Goal: Information Seeking & Learning: Learn about a topic

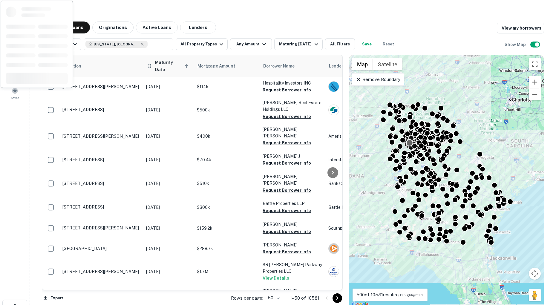
scroll to position [0, 0]
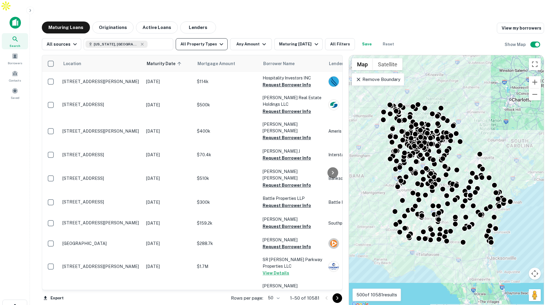
click at [206, 38] on button "All Property Types" at bounding box center [202, 44] width 52 height 12
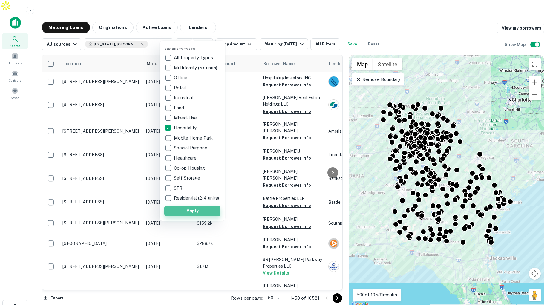
drag, startPoint x: 207, startPoint y: 214, endPoint x: 238, endPoint y: 192, distance: 37.2
click at [207, 214] on button "Apply" at bounding box center [192, 211] width 56 height 11
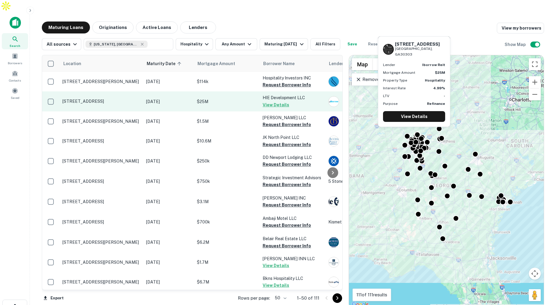
click at [218, 98] on p "$25M" at bounding box center [227, 101] width 60 height 7
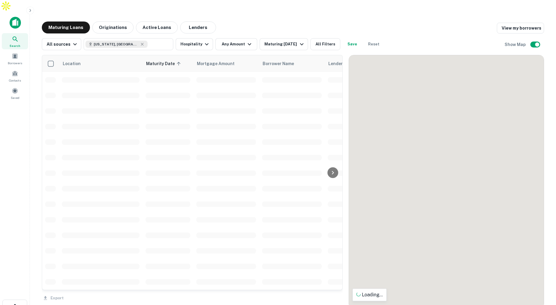
scroll to position [0, 0]
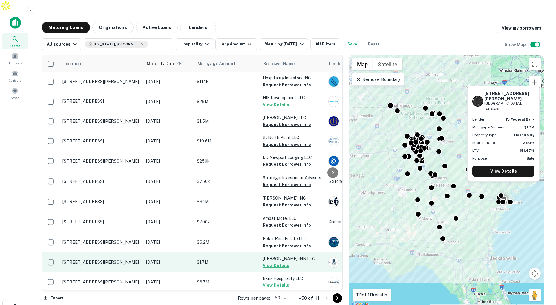
click at [244, 259] on p "$1.7M" at bounding box center [227, 262] width 60 height 7
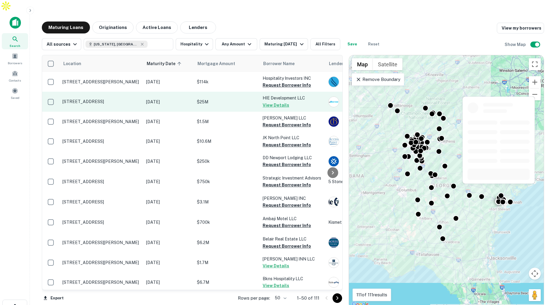
scroll to position [0, 3]
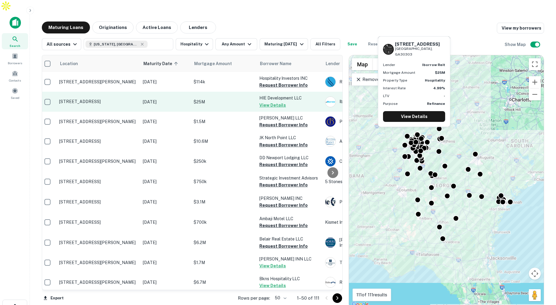
click at [234, 95] on td "$25M" at bounding box center [224, 102] width 66 height 20
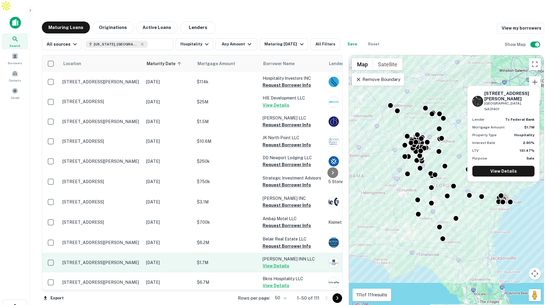
click at [237, 259] on p "$1.7M" at bounding box center [227, 262] width 60 height 7
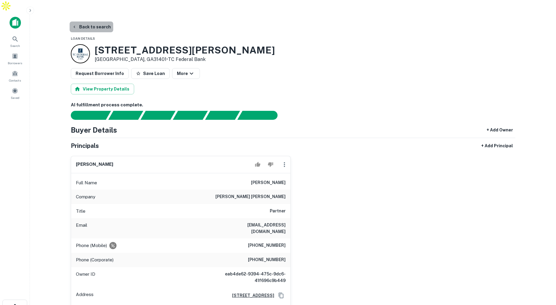
click at [92, 22] on button "Back to search" at bounding box center [92, 27] width 44 height 11
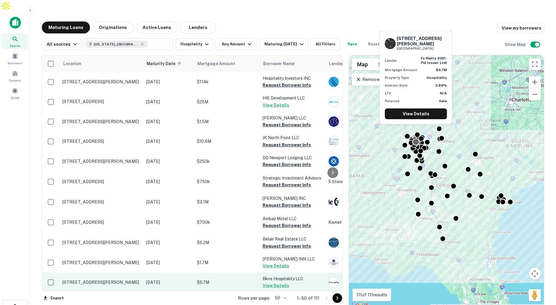
scroll to position [1, 0]
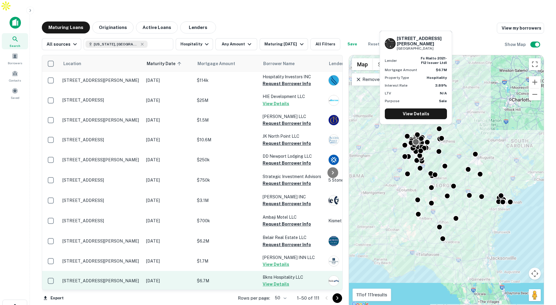
click at [228, 278] on p "$6.7M" at bounding box center [227, 281] width 60 height 7
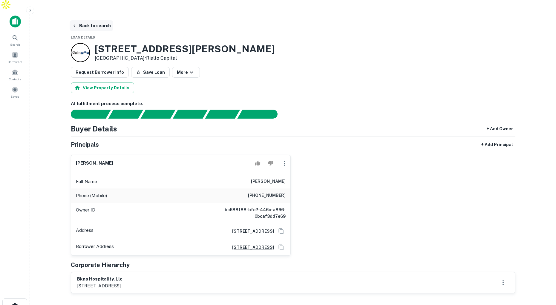
scroll to position [4, 0]
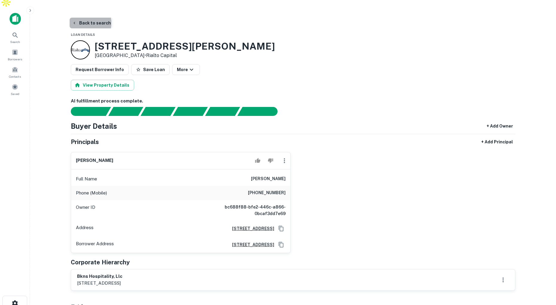
click at [82, 18] on button "Back to search" at bounding box center [92, 23] width 44 height 11
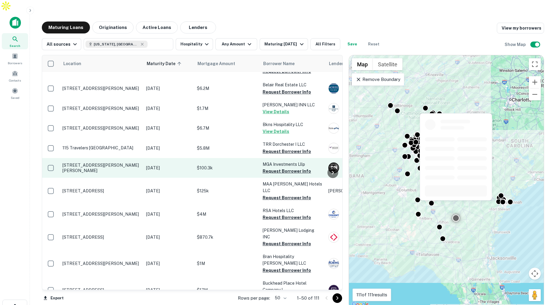
scroll to position [155, 0]
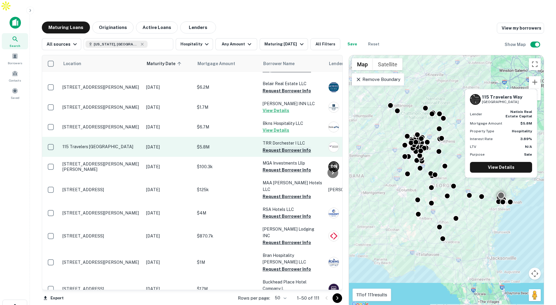
click at [272, 147] on button "Request Borrower Info" at bounding box center [287, 150] width 48 height 7
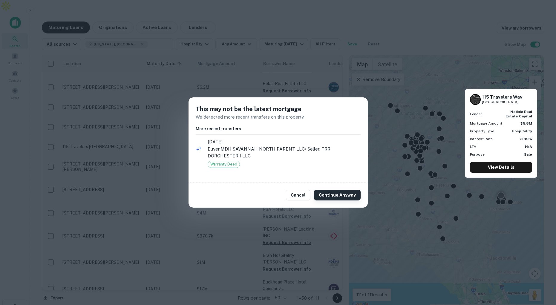
click at [333, 195] on button "Continue Anyway" at bounding box center [337, 195] width 47 height 11
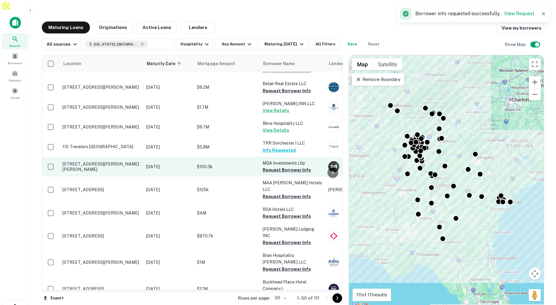
click at [244, 163] on p "$100.3k" at bounding box center [227, 166] width 60 height 7
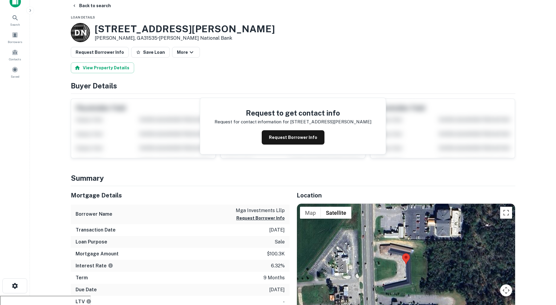
scroll to position [23, 0]
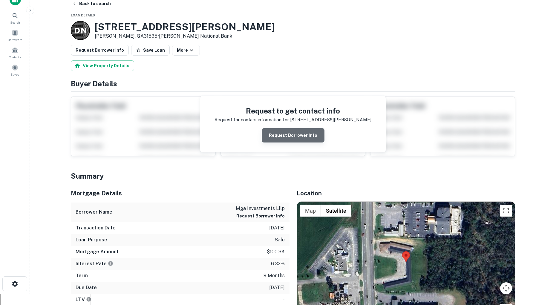
click at [295, 128] on button "Request Borrower Info" at bounding box center [293, 135] width 63 height 14
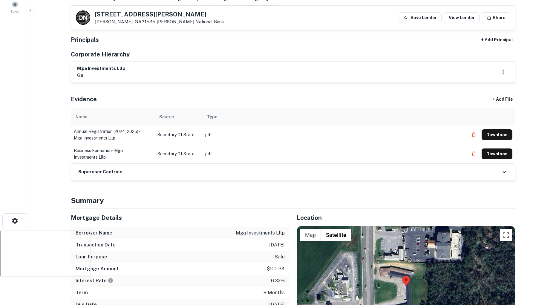
scroll to position [0, 0]
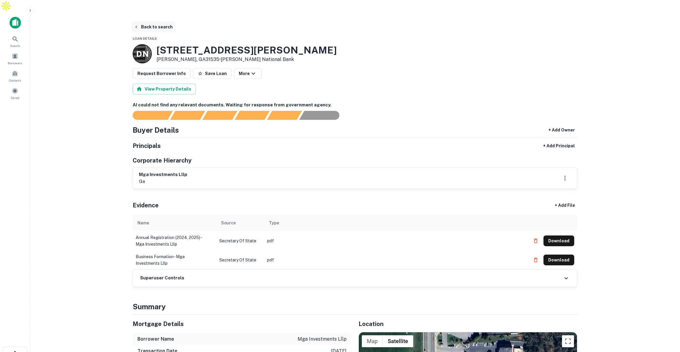
click at [155, 22] on button "Back to search" at bounding box center [153, 27] width 44 height 11
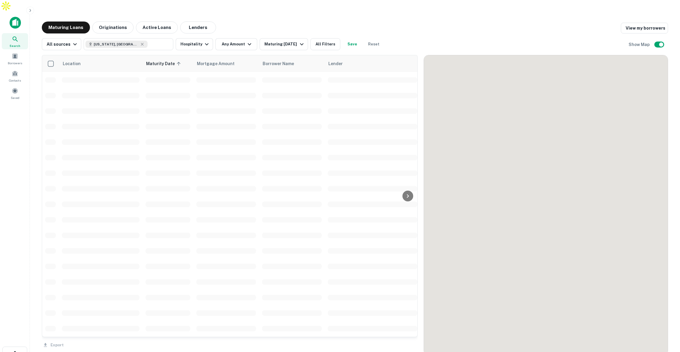
scroll to position [155, 0]
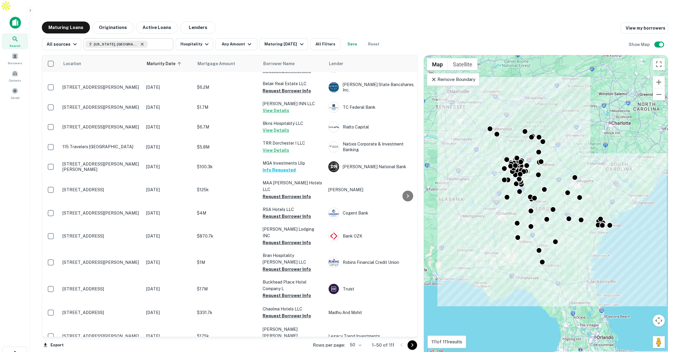
click at [140, 42] on icon at bounding box center [142, 44] width 5 height 5
type input "**********"
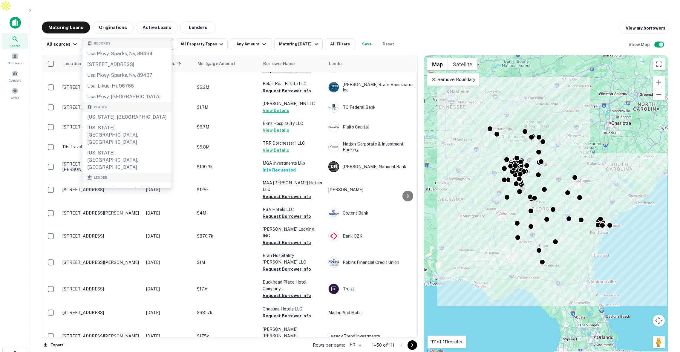
click at [167, 41] on icon "Clear" at bounding box center [167, 44] width 6 height 6
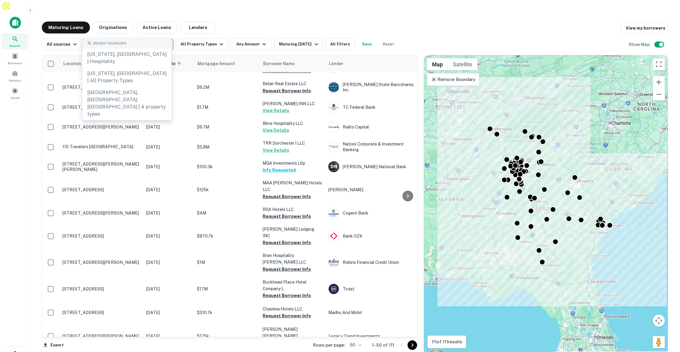
click at [150, 40] on input "text" at bounding box center [127, 44] width 85 height 8
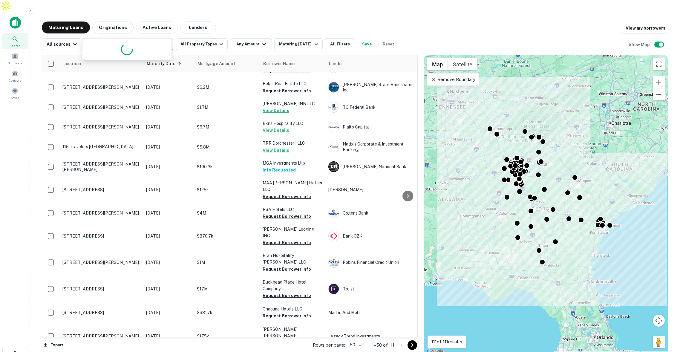
type input "*******"
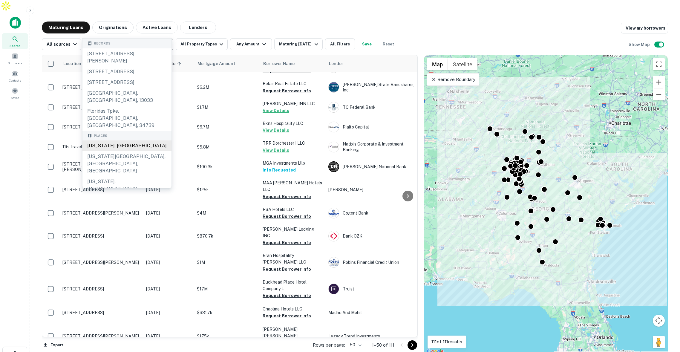
click at [107, 140] on div "[US_STATE], [GEOGRAPHIC_DATA]" at bounding box center [126, 145] width 89 height 11
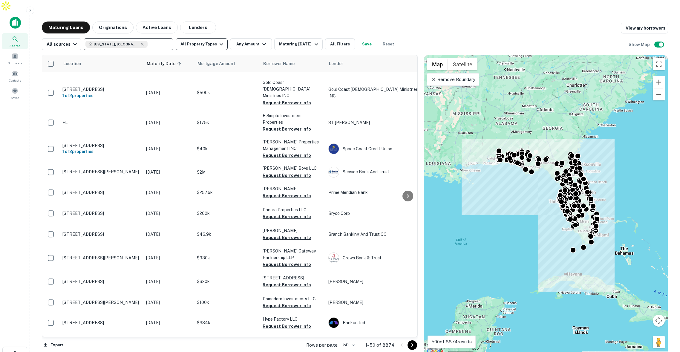
click at [206, 38] on button "All Property Types" at bounding box center [202, 44] width 52 height 12
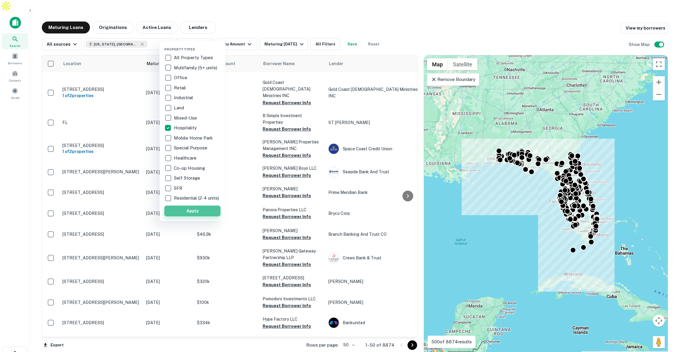
click at [199, 216] on button "Apply" at bounding box center [192, 211] width 56 height 11
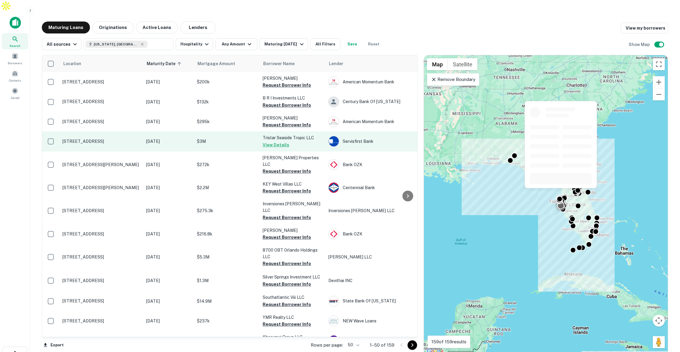
click at [224, 138] on p "$3M" at bounding box center [227, 141] width 60 height 7
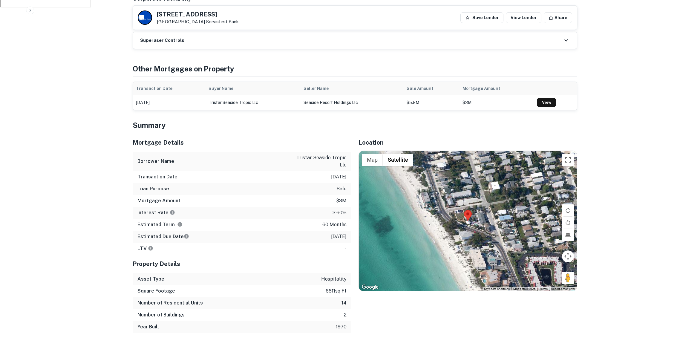
scroll to position [408, 0]
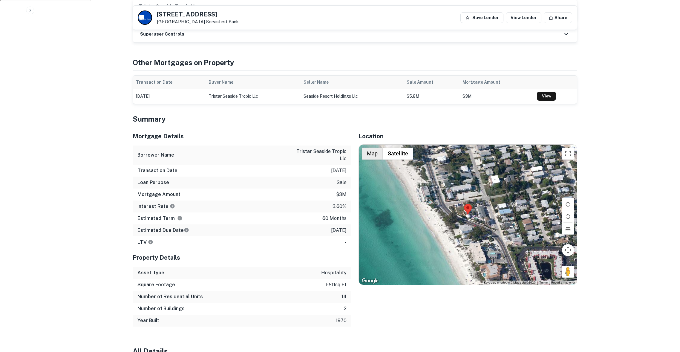
click at [378, 148] on button "Map" at bounding box center [372, 154] width 21 height 12
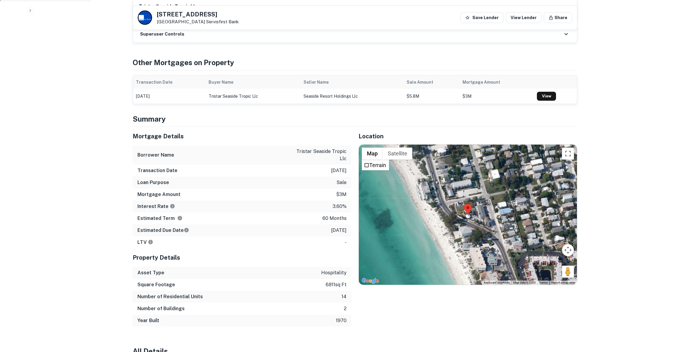
scroll to position [408, 0]
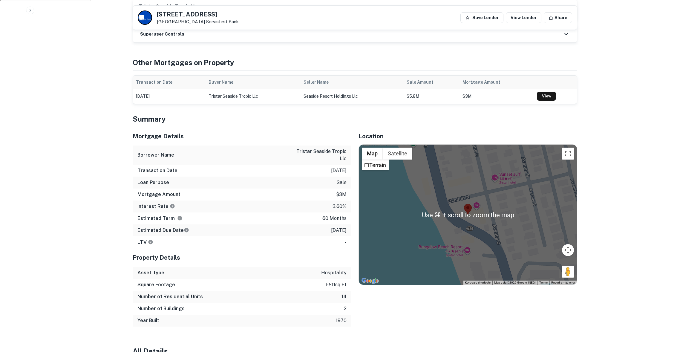
click at [477, 187] on div at bounding box center [468, 215] width 218 height 140
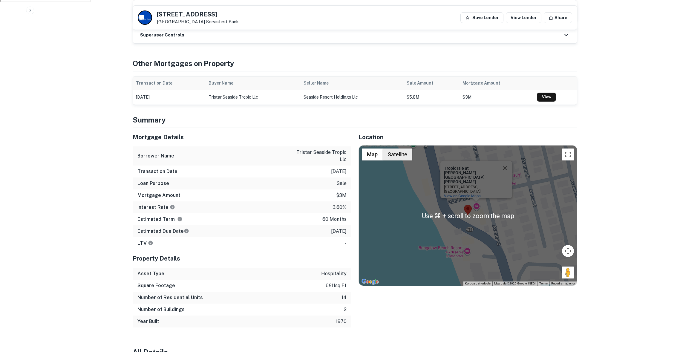
click at [397, 148] on button "Satellite" at bounding box center [398, 154] width 30 height 12
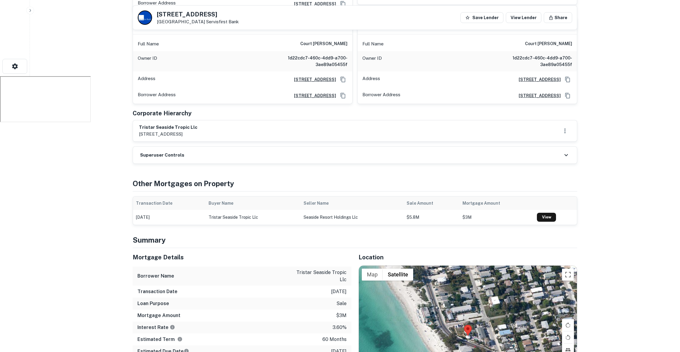
scroll to position [0, 0]
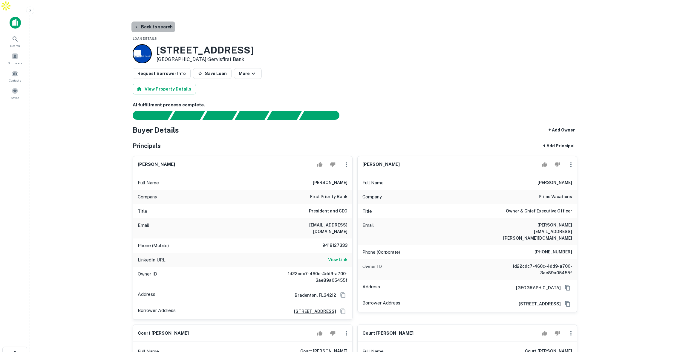
click at [160, 22] on button "Back to search" at bounding box center [153, 27] width 44 height 11
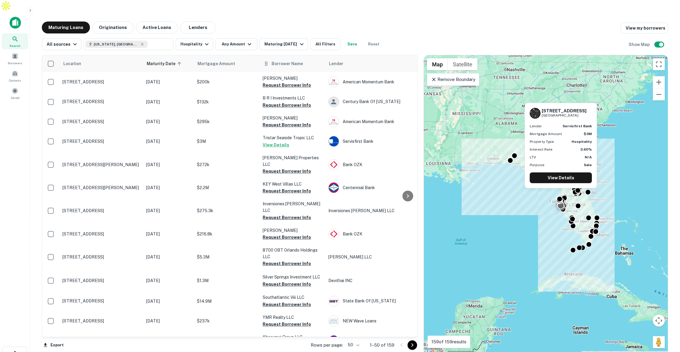
scroll to position [2, 1]
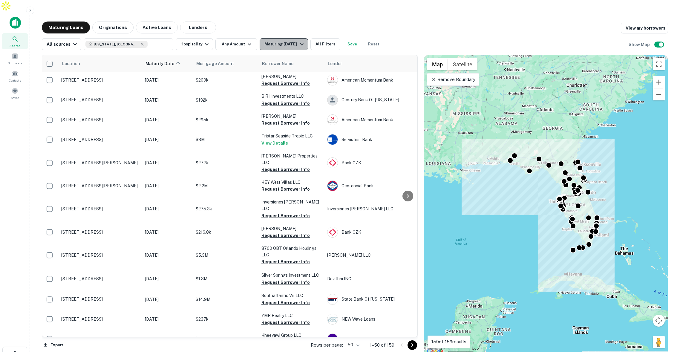
click at [285, 41] on div "Maturing In 6 Months" at bounding box center [284, 44] width 41 height 7
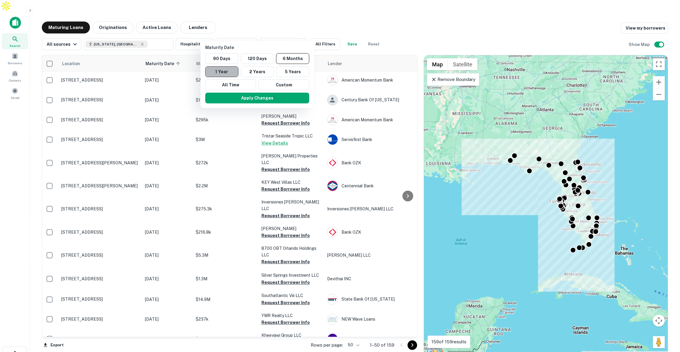
click at [229, 72] on button "1 Year" at bounding box center [221, 71] width 33 height 11
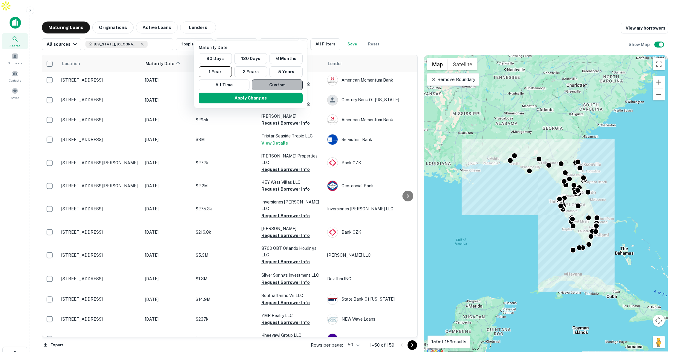
click at [280, 83] on button "Custom" at bounding box center [277, 84] width 51 height 11
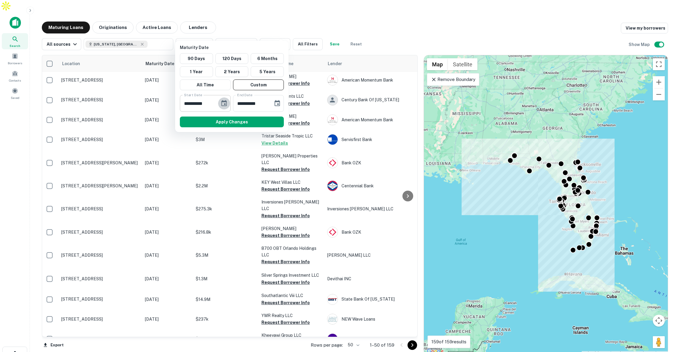
click at [224, 102] on icon "Choose date, selected date is Feb 20, 2025" at bounding box center [223, 103] width 5 height 6
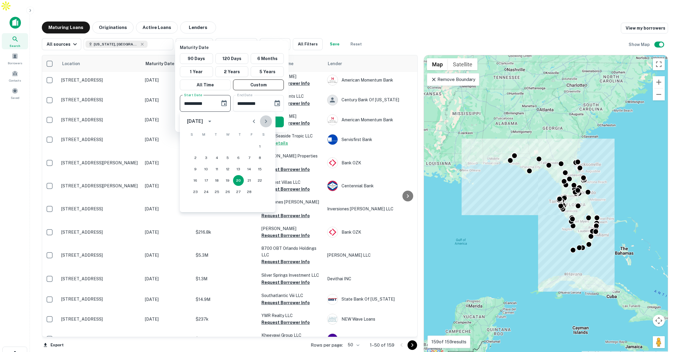
click at [266, 120] on icon "Next month" at bounding box center [265, 121] width 7 height 7
drag, startPoint x: 250, startPoint y: 120, endPoint x: 253, endPoint y: 120, distance: 3.3
click at [251, 120] on icon "Previous month" at bounding box center [253, 121] width 7 height 7
click at [253, 120] on icon "Previous month" at bounding box center [253, 121] width 7 height 7
click at [226, 145] on button "1" at bounding box center [227, 146] width 11 height 11
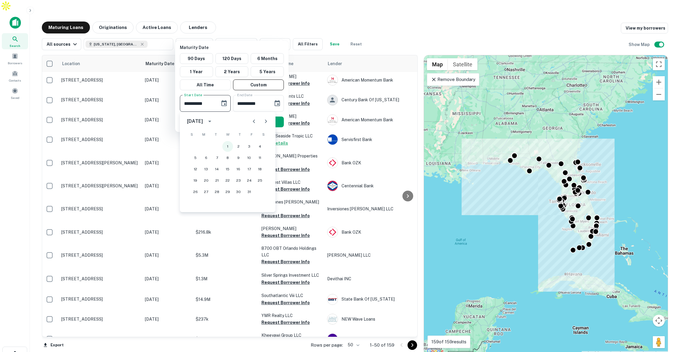
type input "**********"
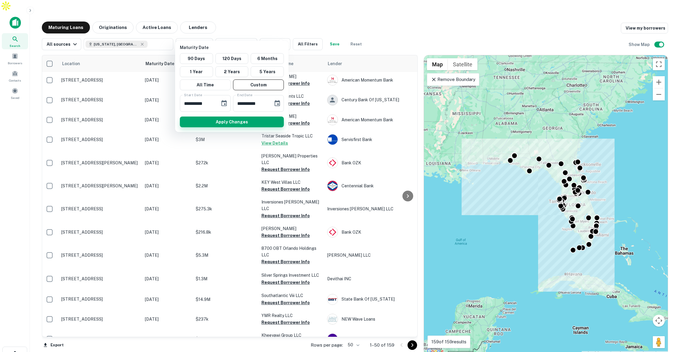
click at [255, 122] on button "Apply Changes" at bounding box center [232, 122] width 104 height 11
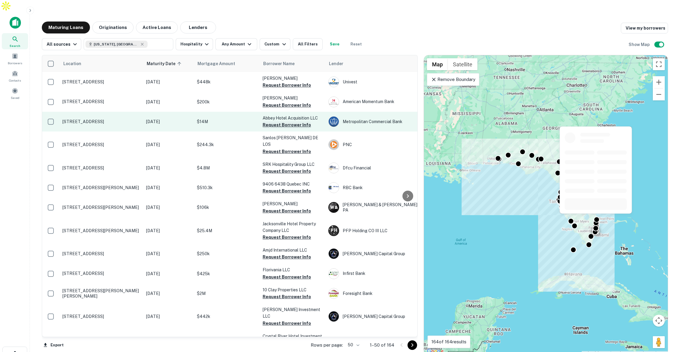
click at [268, 121] on button "Request Borrower Info" at bounding box center [287, 124] width 48 height 7
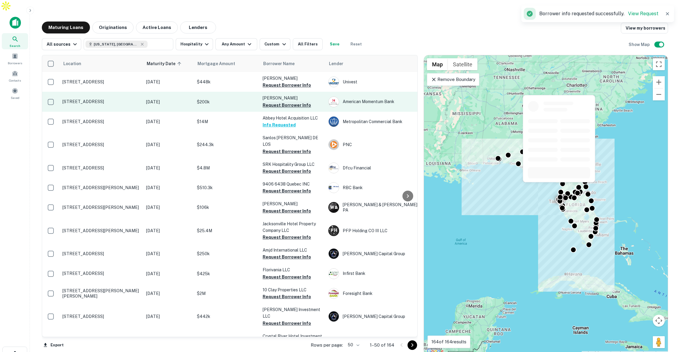
click at [277, 102] on button "Request Borrower Info" at bounding box center [287, 105] width 48 height 7
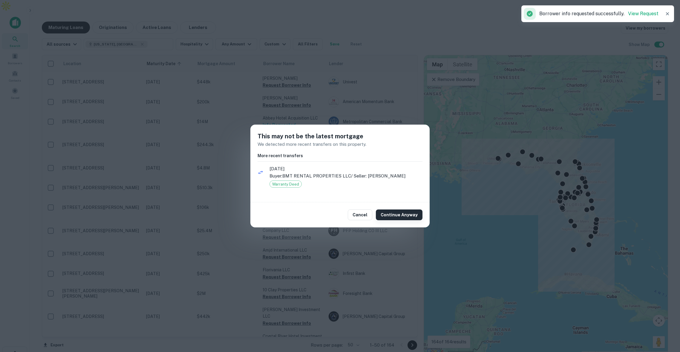
click at [391, 213] on button "Continue Anyway" at bounding box center [399, 214] width 47 height 11
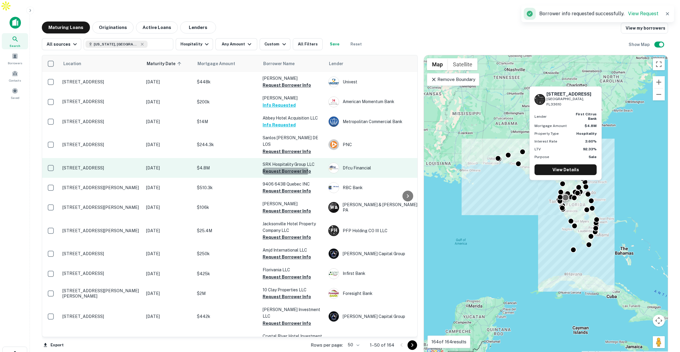
click at [279, 168] on button "Request Borrower Info" at bounding box center [287, 171] width 48 height 7
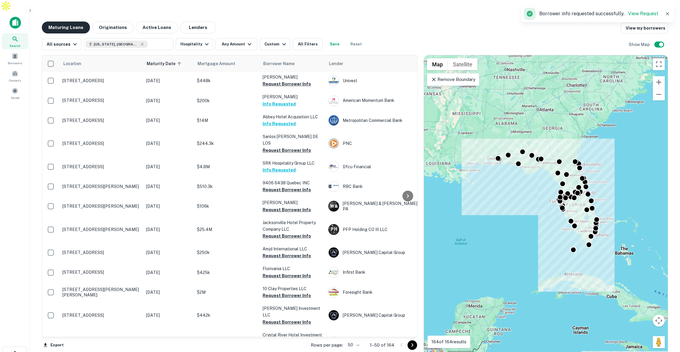
scroll to position [3, 0]
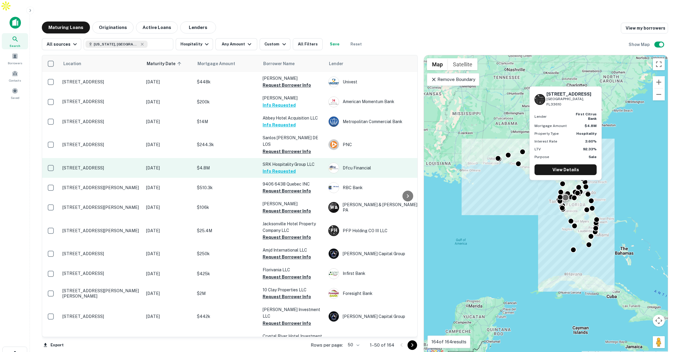
click at [224, 165] on p "$4.8M" at bounding box center [227, 168] width 60 height 7
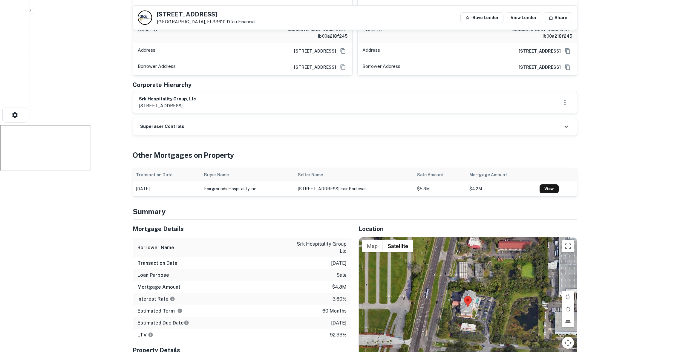
scroll to position [273, 0]
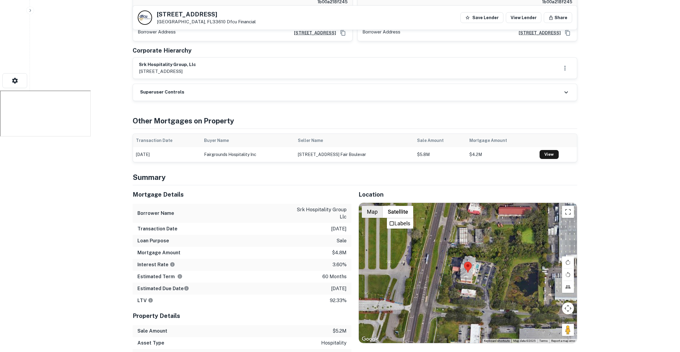
click at [377, 206] on button "Map" at bounding box center [372, 212] width 21 height 12
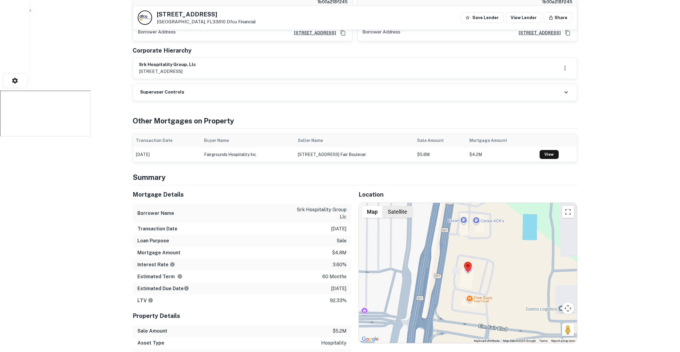
click at [401, 206] on button "Satellite" at bounding box center [398, 212] width 30 height 12
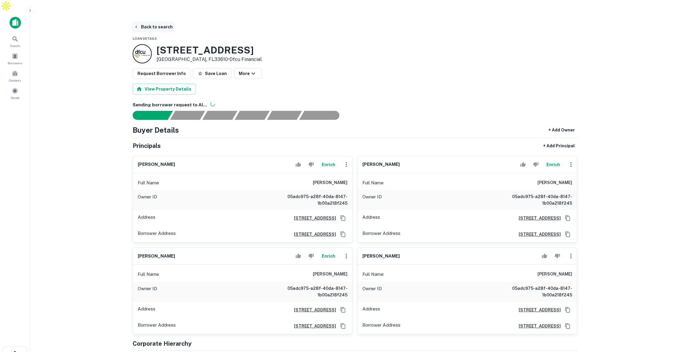
scroll to position [2, 0]
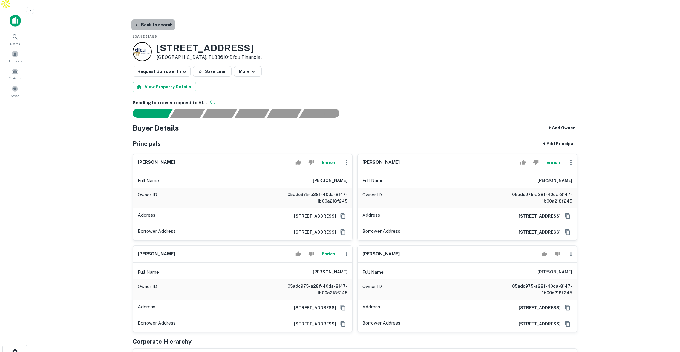
click at [153, 19] on button "Back to search" at bounding box center [153, 24] width 44 height 11
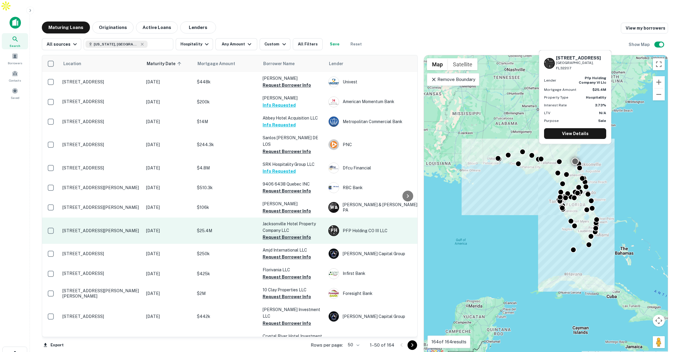
click at [289, 234] on button "Request Borrower Info" at bounding box center [287, 237] width 48 height 7
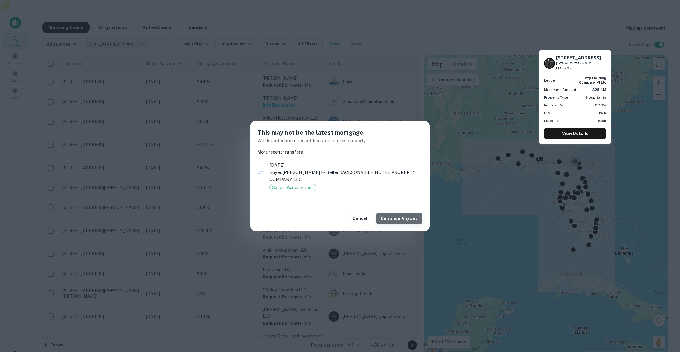
click at [401, 220] on button "Continue Anyway" at bounding box center [399, 218] width 47 height 11
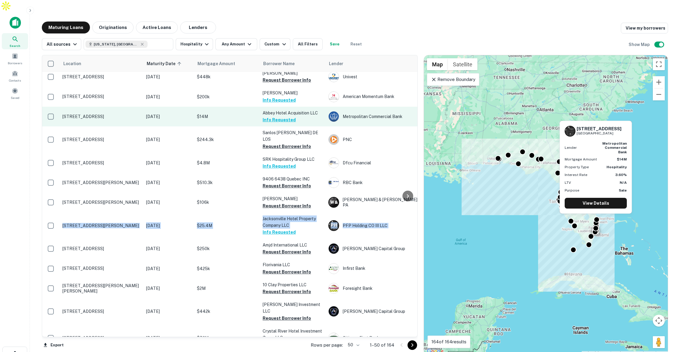
scroll to position [7, 0]
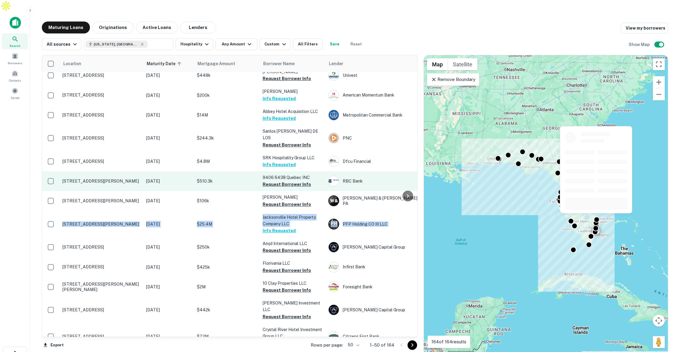
click at [204, 171] on td "$510.3k" at bounding box center [227, 181] width 66 height 20
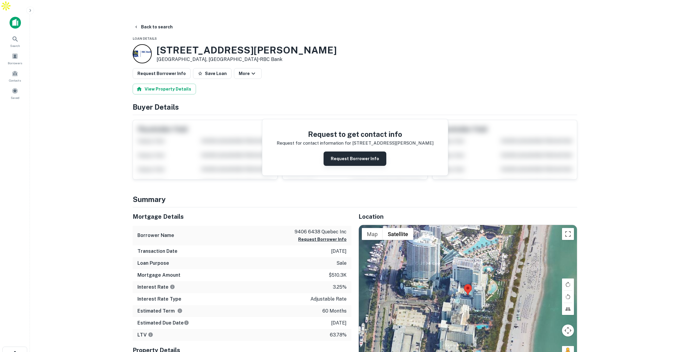
click at [348, 151] on button "Request Borrower Info" at bounding box center [355, 158] width 63 height 14
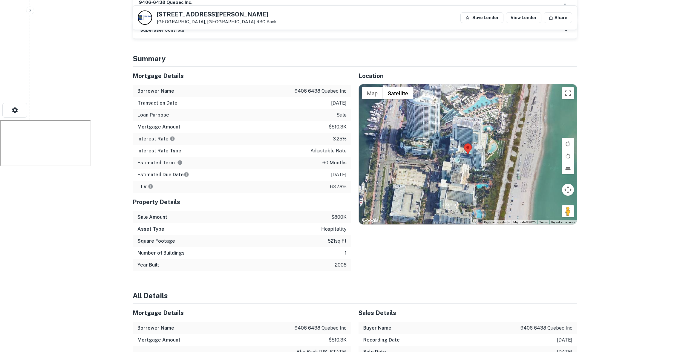
scroll to position [244, 0]
drag, startPoint x: 295, startPoint y: 79, endPoint x: 347, endPoint y: 79, distance: 52.0
click at [347, 85] on div "Borrower Name 9406 6438 quebec inc" at bounding box center [242, 91] width 219 height 12
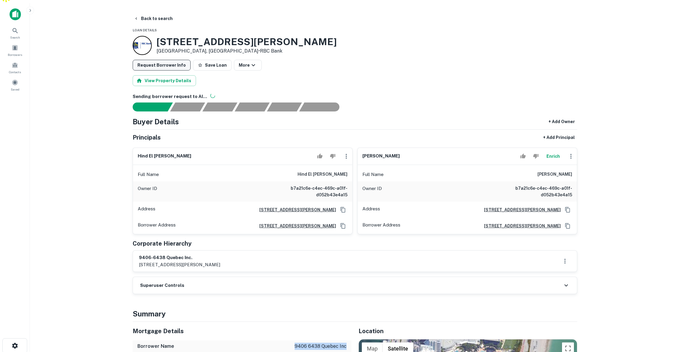
scroll to position [14, 0]
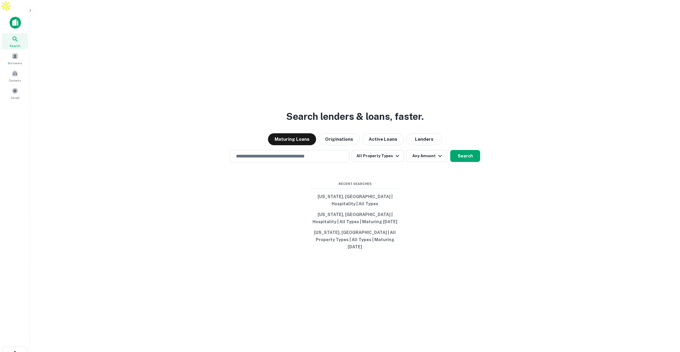
click at [29, 10] on icon "button" at bounding box center [30, 10] width 5 height 5
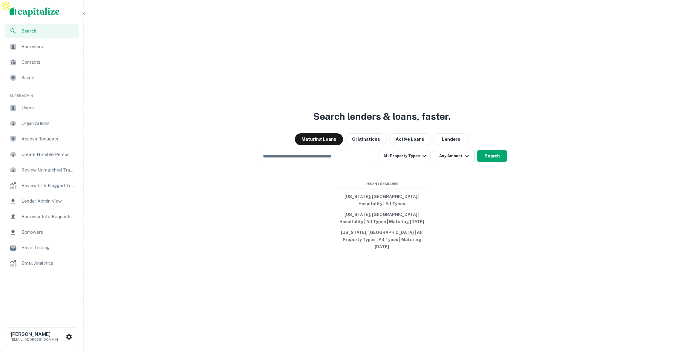
click at [38, 199] on span "Lender Admin View" at bounding box center [48, 200] width 53 height 7
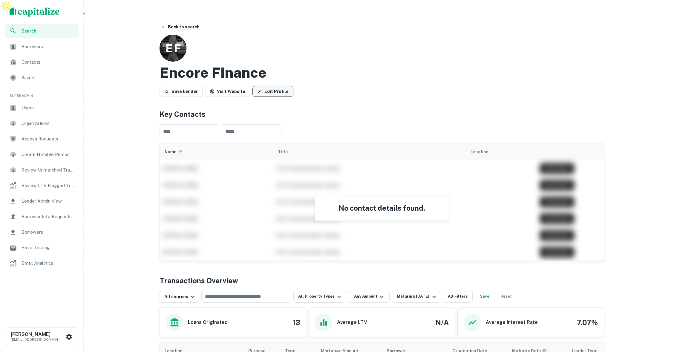
click at [280, 86] on link "Edit Profile" at bounding box center [272, 91] width 41 height 11
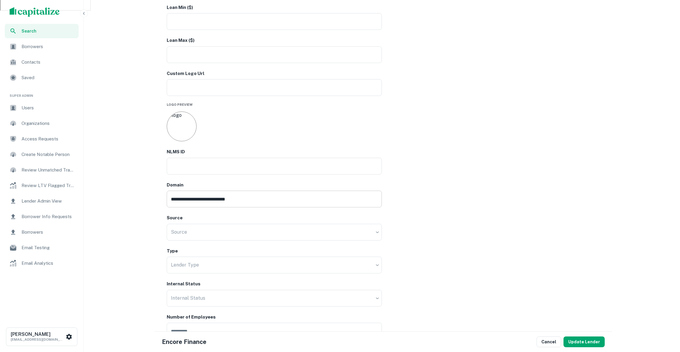
scroll to position [399, 0]
drag, startPoint x: 187, startPoint y: 188, endPoint x: 158, endPoint y: 185, distance: 28.8
click at [158, 186] on div "**********" at bounding box center [381, 81] width 459 height 919
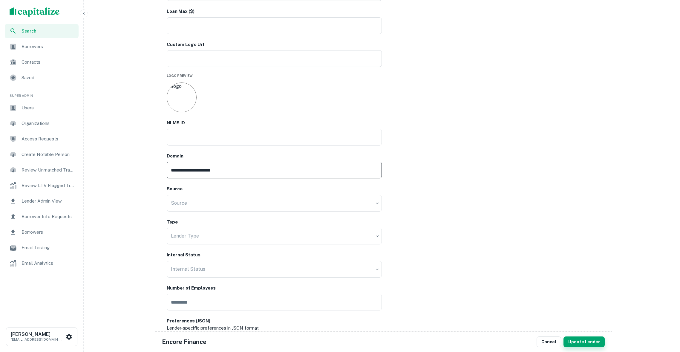
type input "**********"
click at [584, 342] on button "Update Lender" at bounding box center [583, 341] width 41 height 11
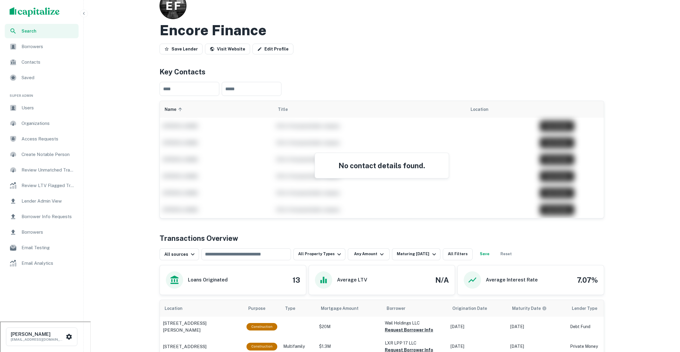
scroll to position [101, 0]
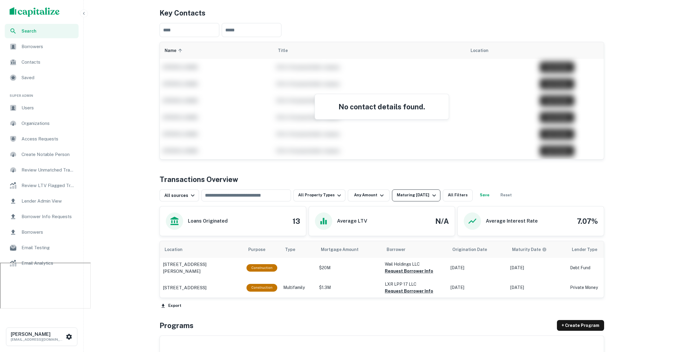
click at [418, 192] on div "Maturing [DATE]" at bounding box center [417, 195] width 41 height 7
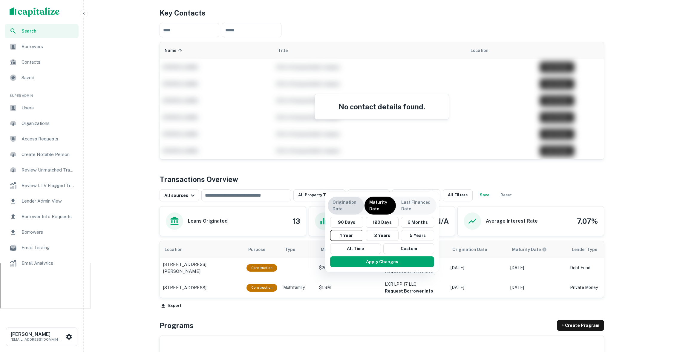
click at [349, 203] on p "Origination Date" at bounding box center [346, 205] width 27 height 13
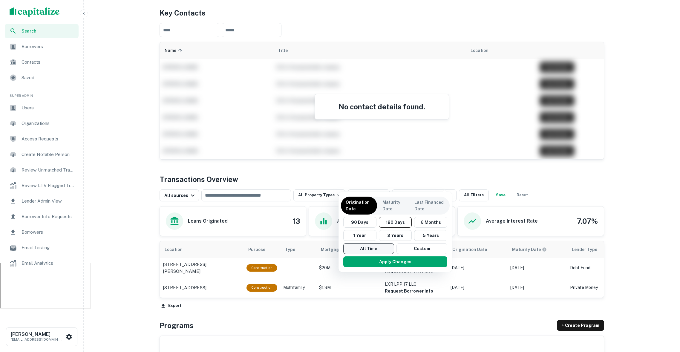
click at [358, 247] on button "All Time" at bounding box center [368, 248] width 51 height 11
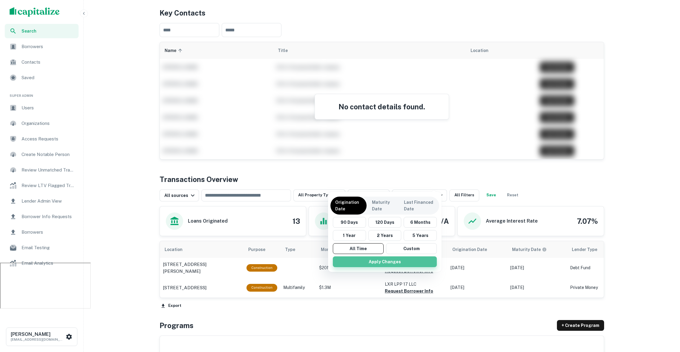
click at [378, 263] on button "Apply Changes" at bounding box center [385, 261] width 104 height 11
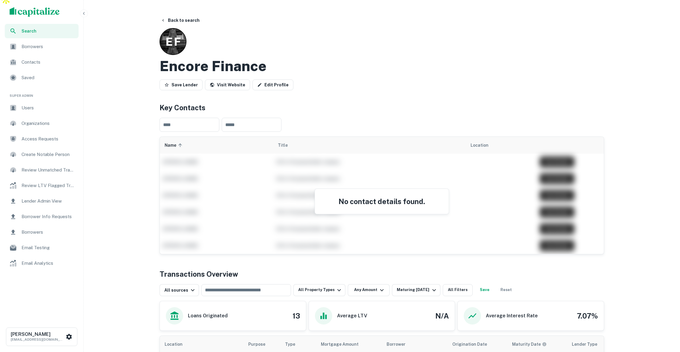
scroll to position [3, 0]
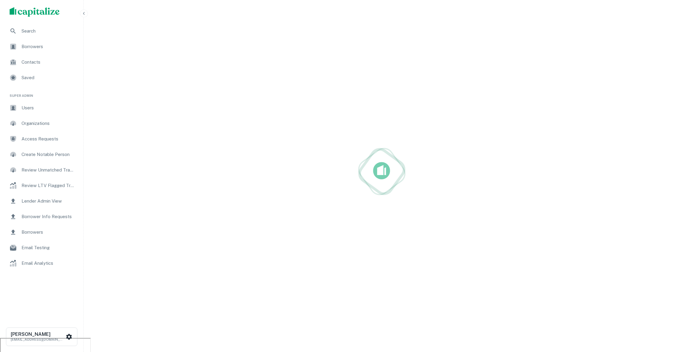
scroll to position [14, 0]
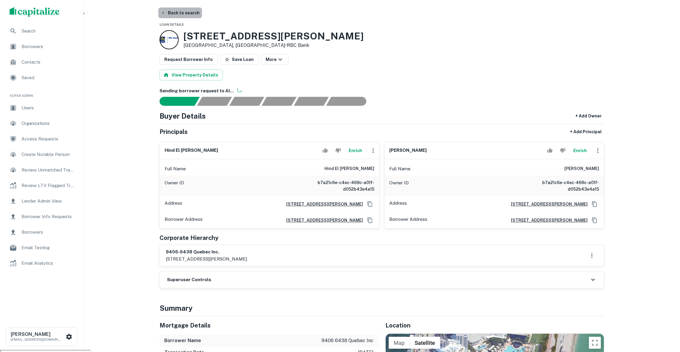
click at [182, 7] on button "Back to search" at bounding box center [180, 12] width 44 height 11
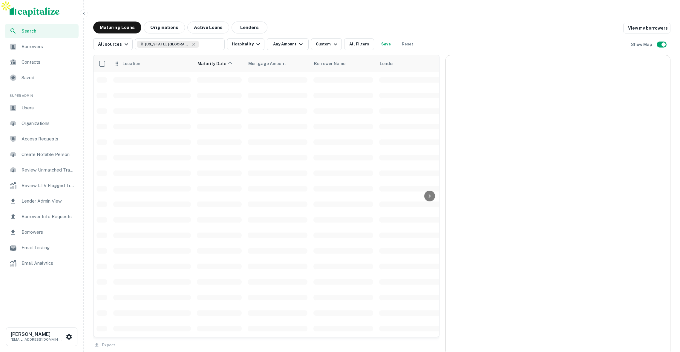
scroll to position [7, 0]
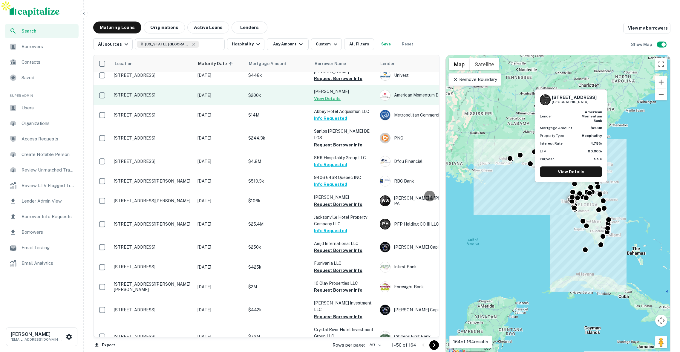
click at [272, 92] on p "$200k" at bounding box center [278, 95] width 60 height 7
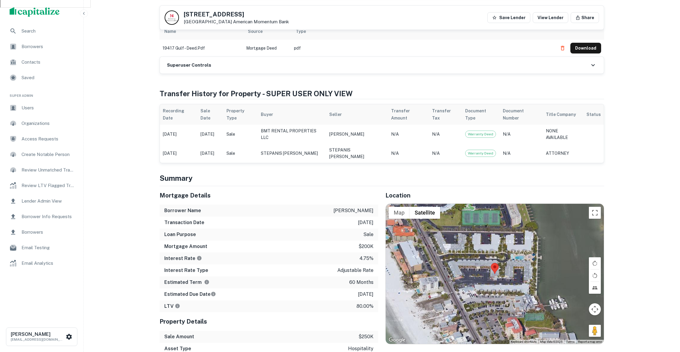
scroll to position [406, 0]
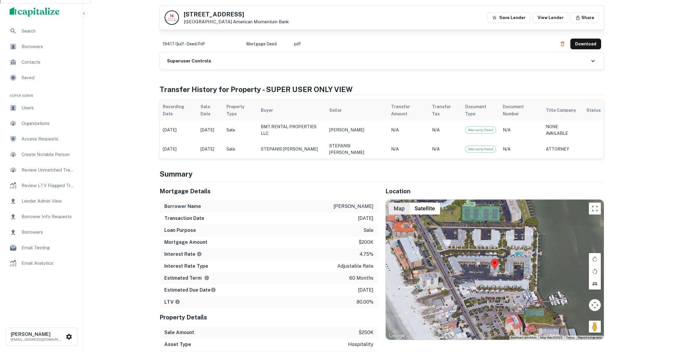
click at [405, 203] on button "Map" at bounding box center [399, 209] width 21 height 12
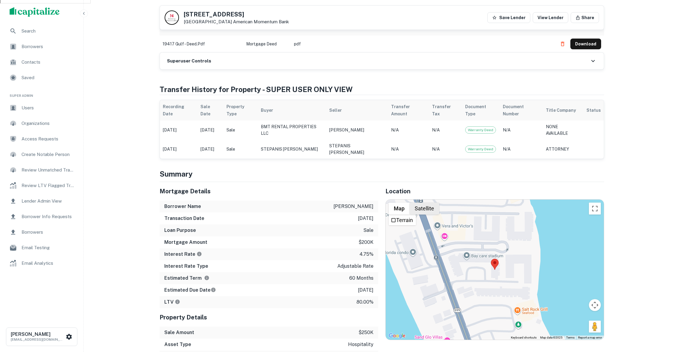
click at [421, 203] on button "Satellite" at bounding box center [425, 209] width 30 height 12
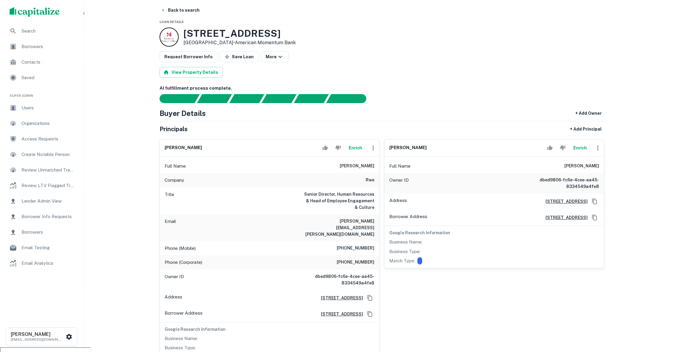
scroll to position [0, 0]
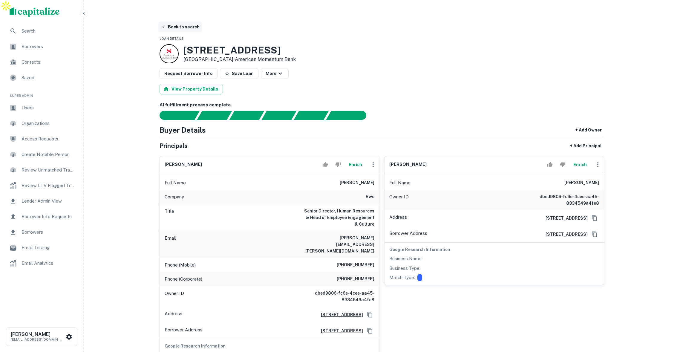
click at [180, 22] on button "Back to search" at bounding box center [180, 27] width 44 height 11
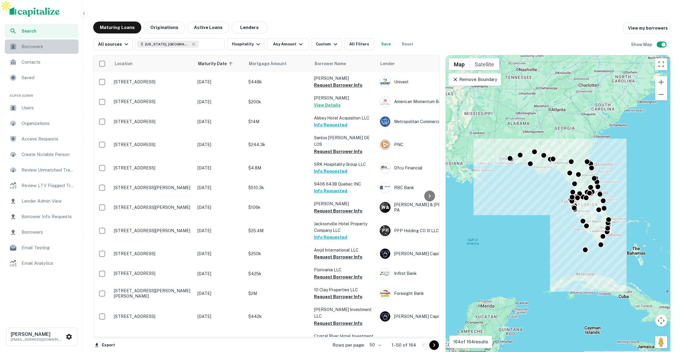
click at [44, 48] on span "Borrowers" at bounding box center [48, 46] width 53 height 7
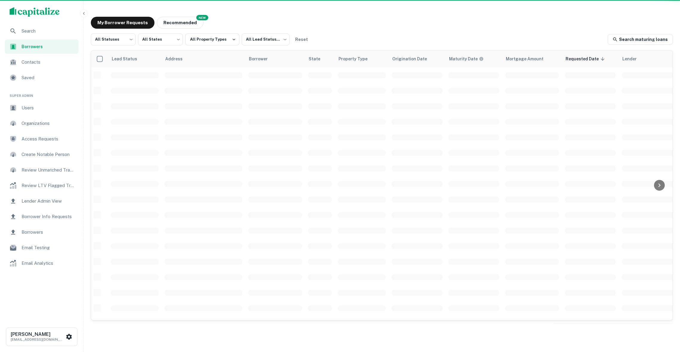
click at [86, 14] on icon "button" at bounding box center [84, 13] width 5 height 5
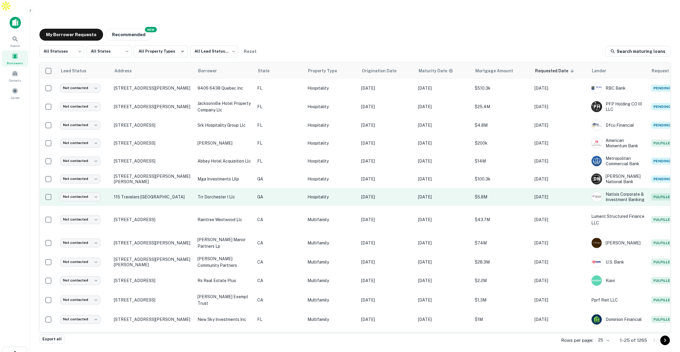
click at [317, 194] on p "Hospitality" at bounding box center [331, 197] width 48 height 7
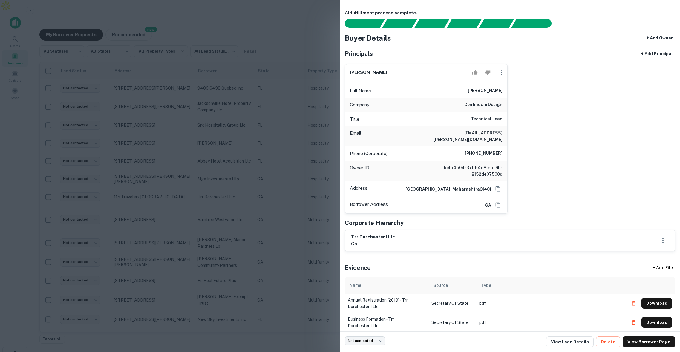
scroll to position [21, 0]
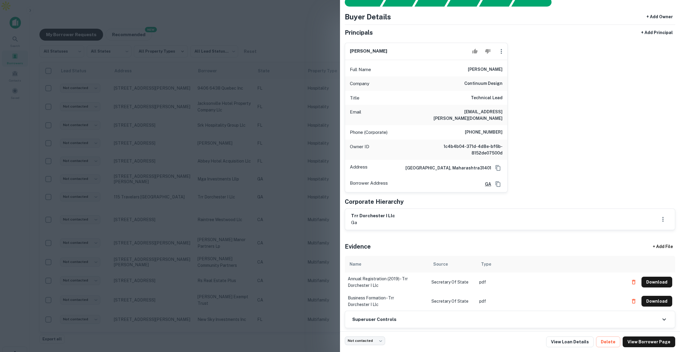
click at [269, 138] on div at bounding box center [340, 176] width 680 height 352
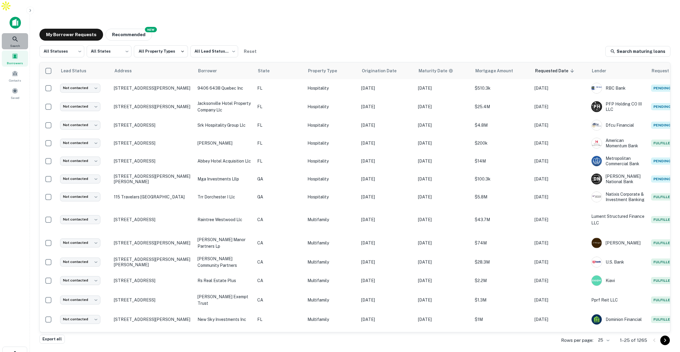
click at [18, 36] on icon at bounding box center [15, 39] width 7 height 7
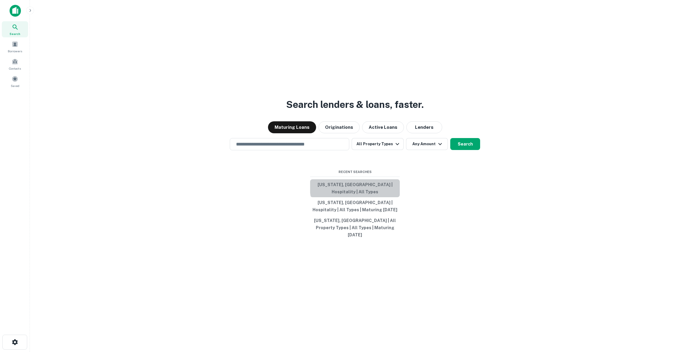
click at [367, 192] on button "[US_STATE], [GEOGRAPHIC_DATA] | Hospitality | All Types" at bounding box center [355, 188] width 90 height 18
type input "**********"
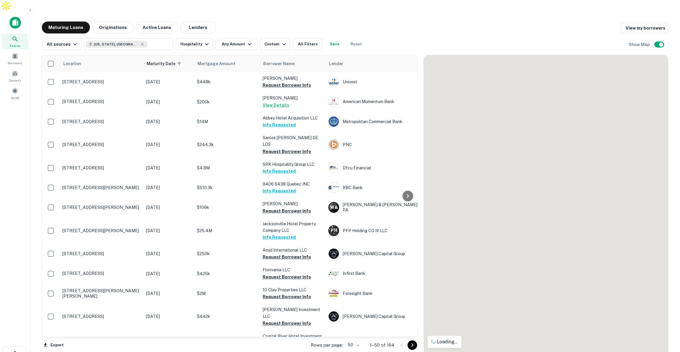
scroll to position [0, 1]
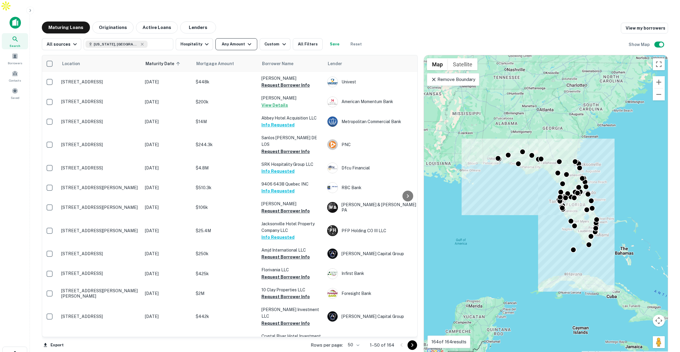
click at [242, 38] on button "Any Amount" at bounding box center [236, 44] width 42 height 12
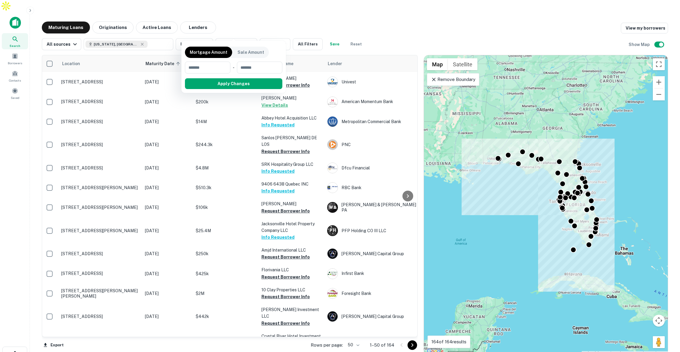
click at [251, 10] on div at bounding box center [340, 176] width 680 height 352
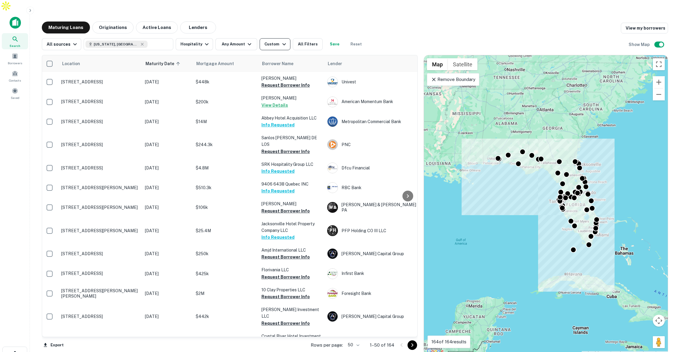
click at [268, 41] on div "Custom" at bounding box center [275, 44] width 23 height 7
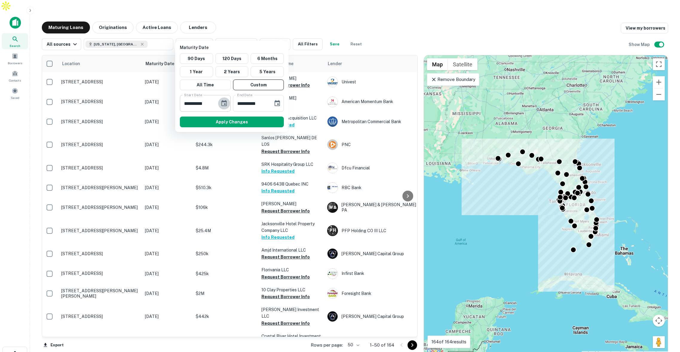
click at [223, 102] on icon "Choose date, selected date is Jan 1, 2025" at bounding box center [223, 103] width 7 height 7
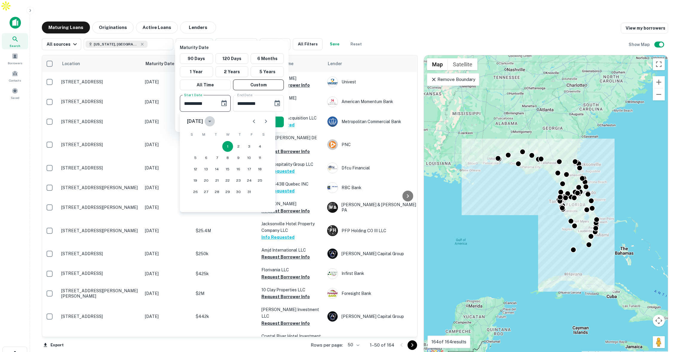
click at [211, 121] on icon "calendar view is open, switch to year view" at bounding box center [209, 121] width 3 height 1
click at [196, 181] on button "2026" at bounding box center [197, 184] width 22 height 11
type input "**********"
click at [239, 144] on button "1" at bounding box center [238, 146] width 11 height 11
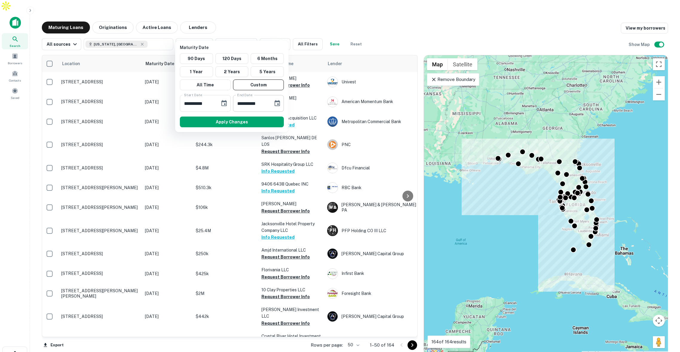
click at [275, 104] on icon "Choose date, selected date is Aug 19, 2025" at bounding box center [277, 103] width 5 height 6
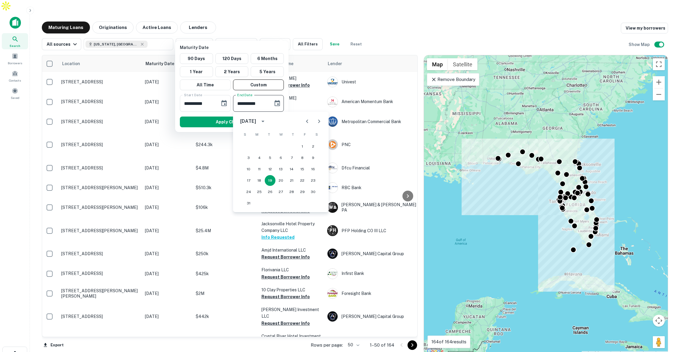
click at [266, 118] on icon "calendar view is open, switch to year view" at bounding box center [262, 121] width 7 height 7
click at [255, 183] on button "2026" at bounding box center [250, 184] width 22 height 11
type input "**********"
click at [279, 179] on button "19" at bounding box center [280, 180] width 11 height 11
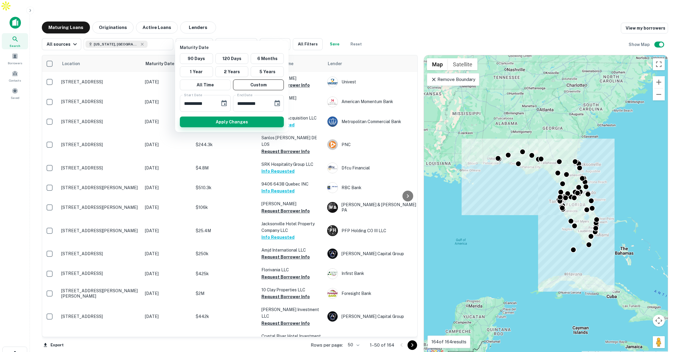
click at [250, 122] on button "Apply Changes" at bounding box center [232, 122] width 104 height 11
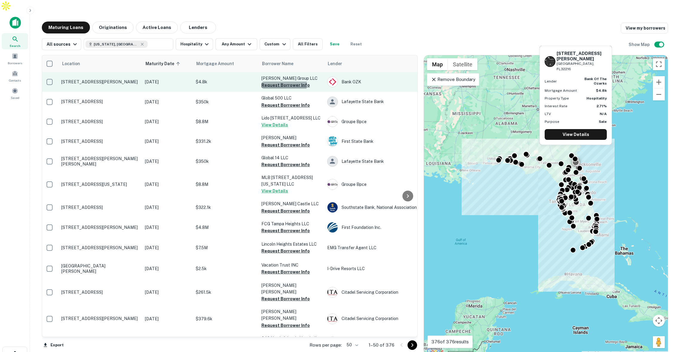
click at [274, 82] on button "Request Borrower Info" at bounding box center [285, 85] width 48 height 7
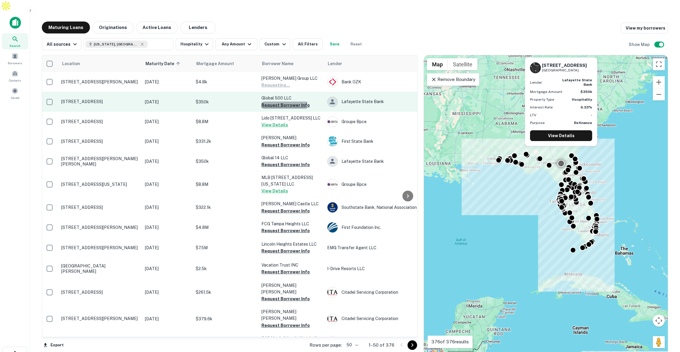
click at [275, 102] on button "Request Borrower Info" at bounding box center [285, 105] width 48 height 7
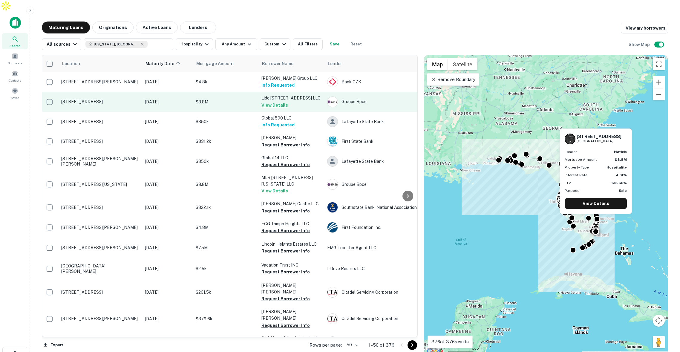
click at [176, 99] on p "[DATE]" at bounding box center [167, 102] width 45 height 7
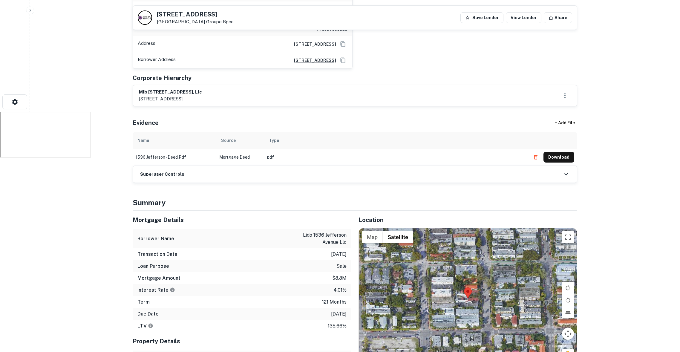
scroll to position [257, 0]
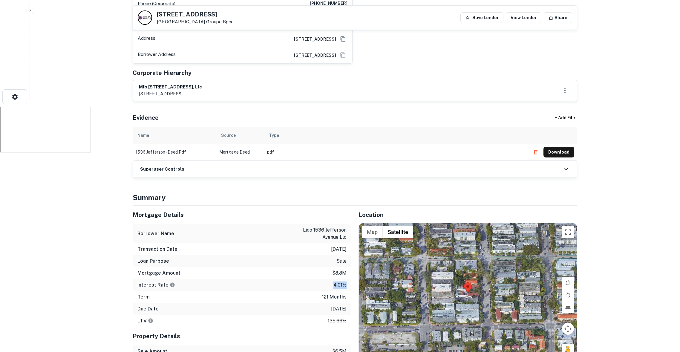
drag, startPoint x: 334, startPoint y: 258, endPoint x: 348, endPoint y: 259, distance: 14.3
click at [348, 279] on div "Interest Rate 4.01%" at bounding box center [242, 285] width 219 height 12
click at [334, 281] on p "4.01%" at bounding box center [339, 284] width 13 height 7
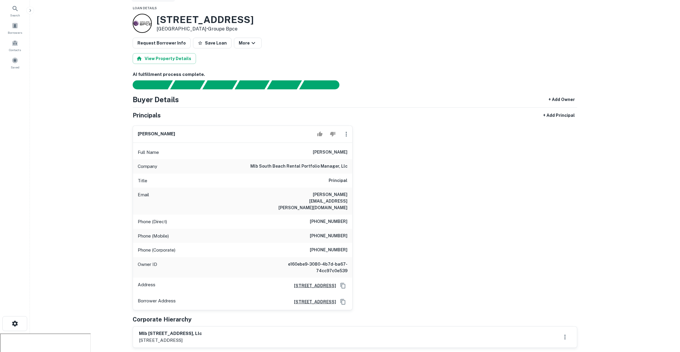
scroll to position [0, 0]
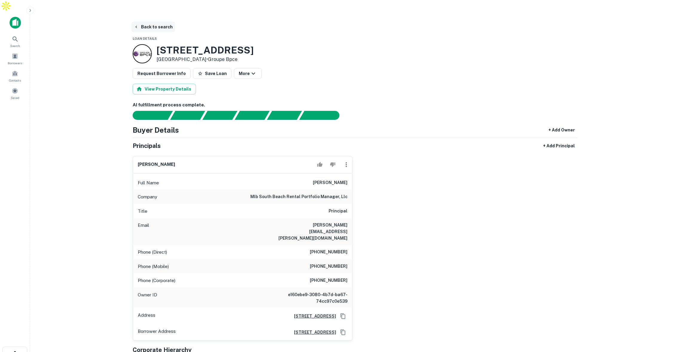
click at [160, 22] on button "Back to search" at bounding box center [153, 27] width 44 height 11
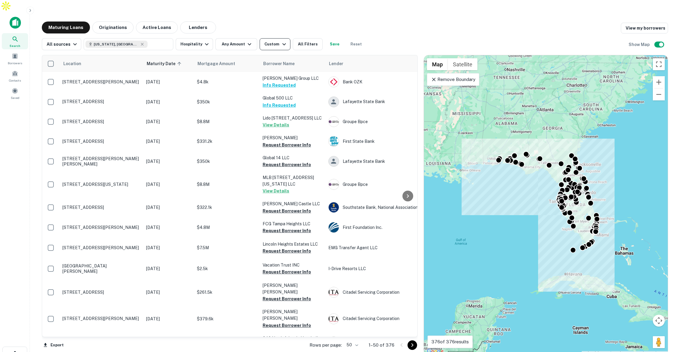
click at [281, 41] on icon "button" at bounding box center [284, 44] width 7 height 7
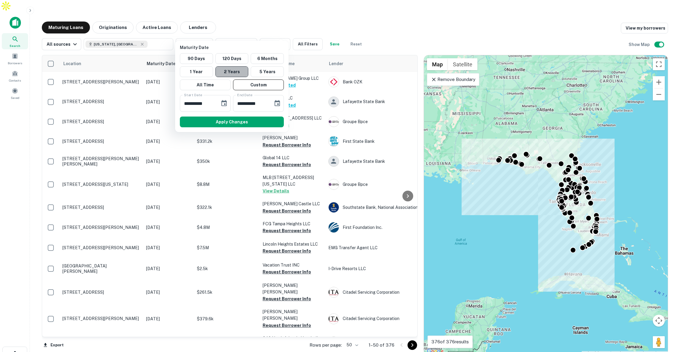
click at [234, 73] on button "2 Years" at bounding box center [231, 71] width 33 height 11
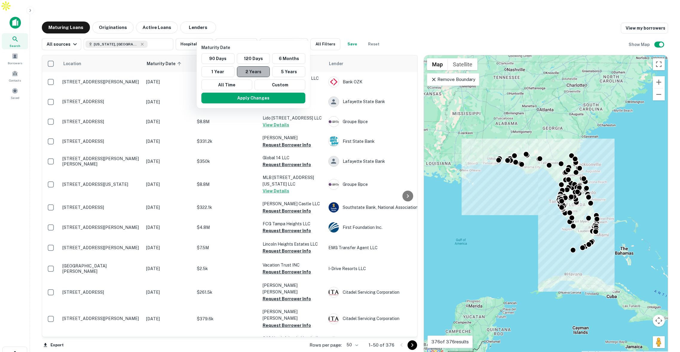
click at [262, 71] on button "2 Years" at bounding box center [253, 71] width 33 height 11
click at [264, 97] on button "Apply Changes" at bounding box center [253, 98] width 104 height 11
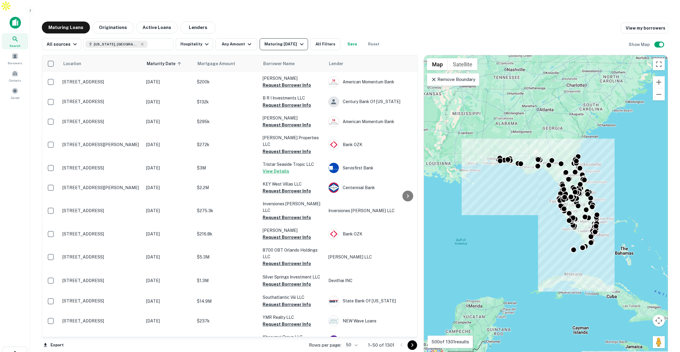
click at [300, 41] on icon "button" at bounding box center [301, 44] width 7 height 7
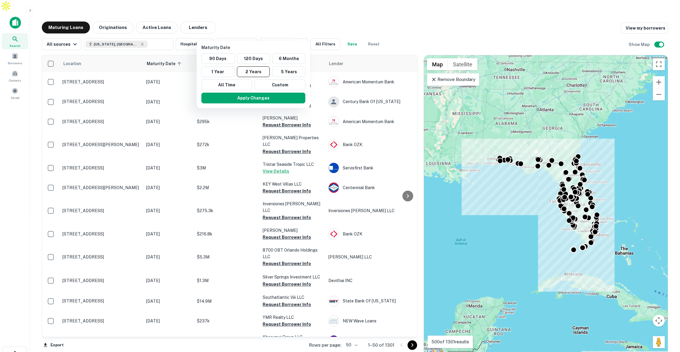
click at [328, 31] on div at bounding box center [340, 176] width 680 height 352
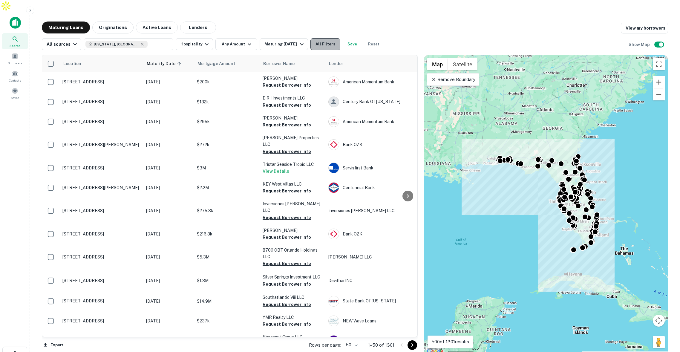
click at [329, 38] on button "All Filters" at bounding box center [325, 44] width 30 height 12
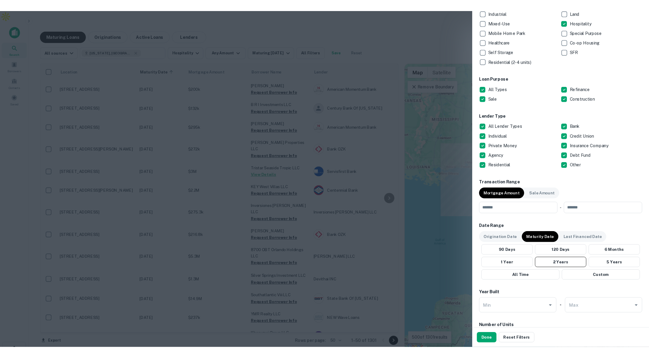
scroll to position [115, 0]
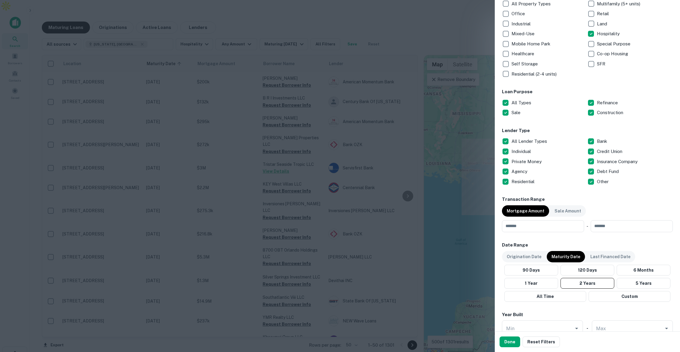
click at [448, 27] on div at bounding box center [340, 176] width 680 height 352
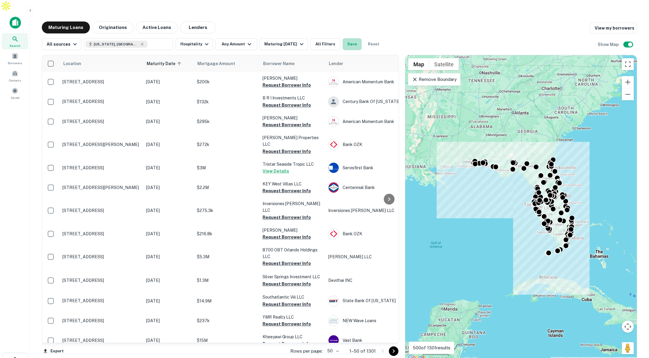
click at [347, 38] on button "Save" at bounding box center [352, 44] width 19 height 12
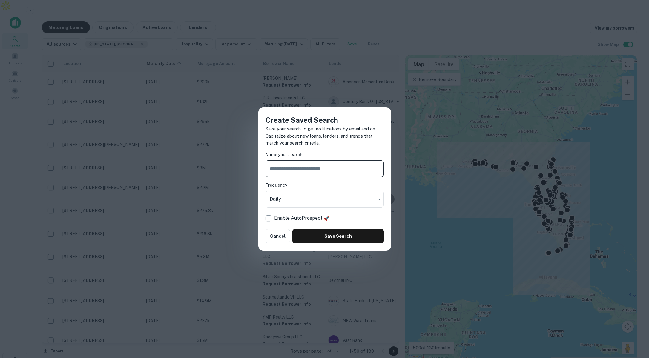
click at [298, 174] on input "text" at bounding box center [325, 168] width 118 height 17
type input "*"
type input "**********"
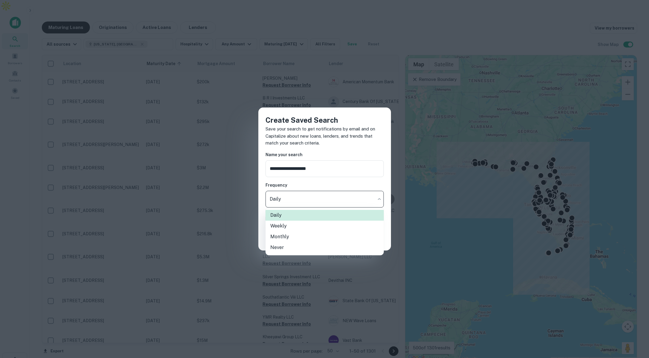
click at [287, 203] on body "Search Borrowers Contacts Saved Maturing Loans Originations Active Loans Lender…" at bounding box center [324, 179] width 649 height 358
click at [346, 125] on div at bounding box center [324, 179] width 649 height 358
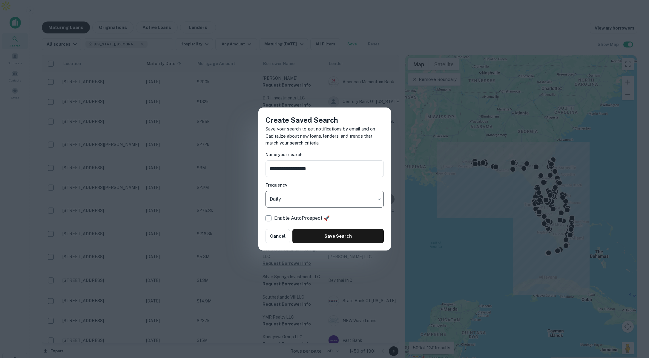
click at [270, 83] on div "**********" at bounding box center [324, 179] width 649 height 358
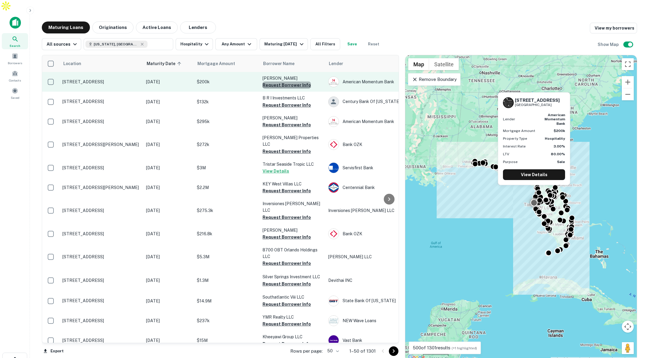
click at [287, 82] on button "Request Borrower Info" at bounding box center [287, 85] width 48 height 7
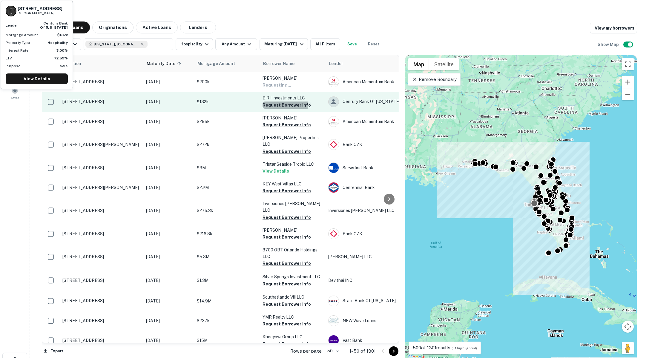
click at [276, 102] on button "Request Borrower Info" at bounding box center [287, 105] width 48 height 7
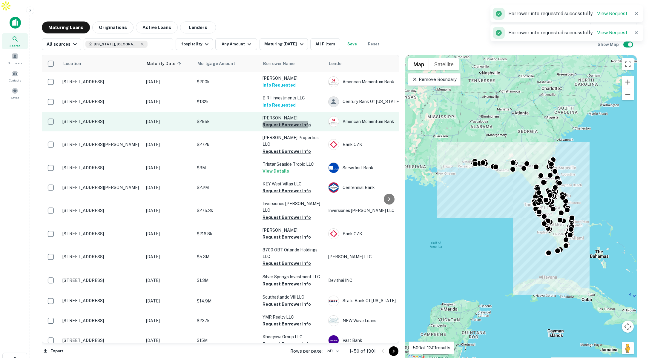
click at [271, 121] on button "Request Borrower Info" at bounding box center [287, 124] width 48 height 7
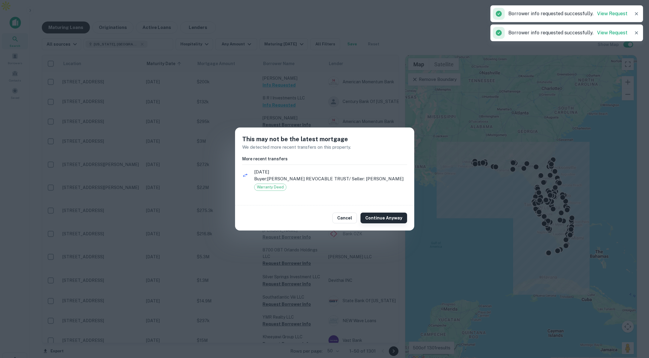
click at [394, 223] on button "Continue Anyway" at bounding box center [384, 218] width 47 height 11
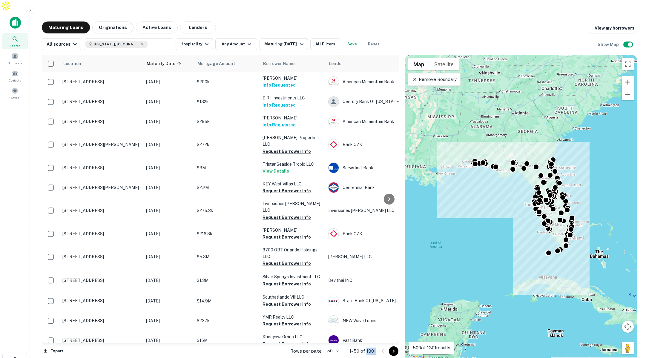
drag, startPoint x: 367, startPoint y: 340, endPoint x: 377, endPoint y: 339, distance: 10.5
click at [377, 343] on div "Rows per page: 50 ** 1–50 of 1301" at bounding box center [341, 351] width 116 height 16
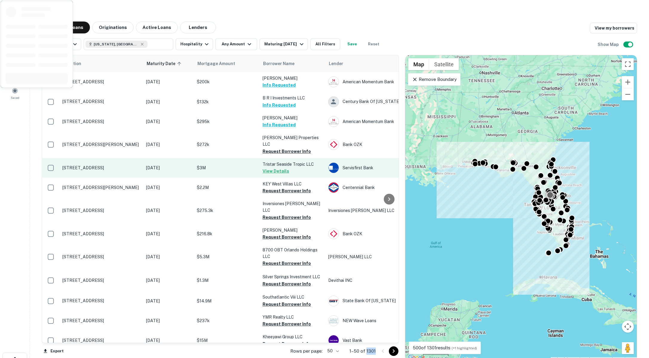
scroll to position [0, 0]
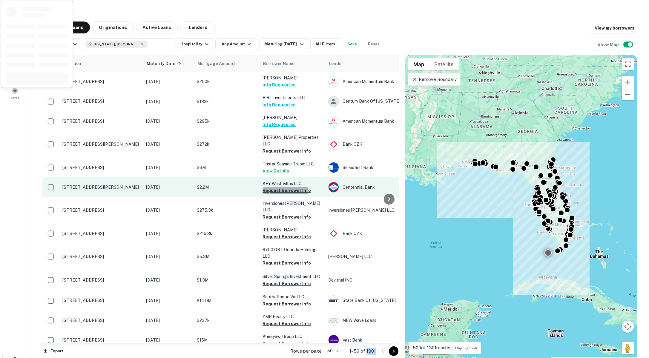
click at [269, 187] on button "Request Borrower Info" at bounding box center [287, 190] width 48 height 7
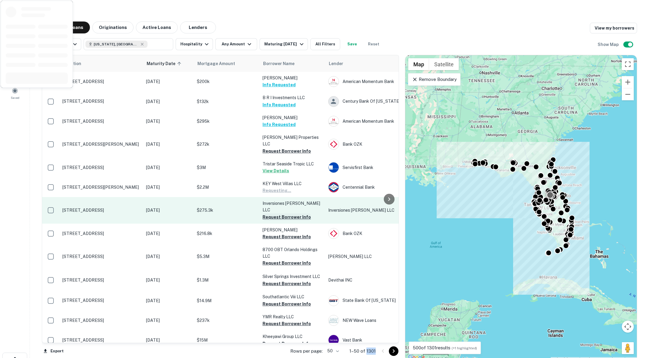
click at [269, 214] on button "Request Borrower Info" at bounding box center [287, 217] width 48 height 7
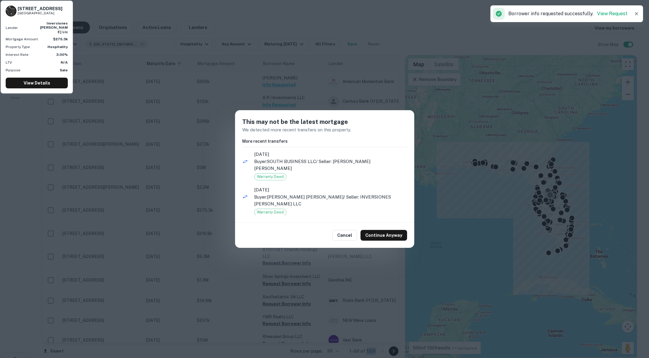
click at [281, 93] on div "This may not be the latest mortgage We detected more recent transfers on this p…" at bounding box center [324, 179] width 649 height 358
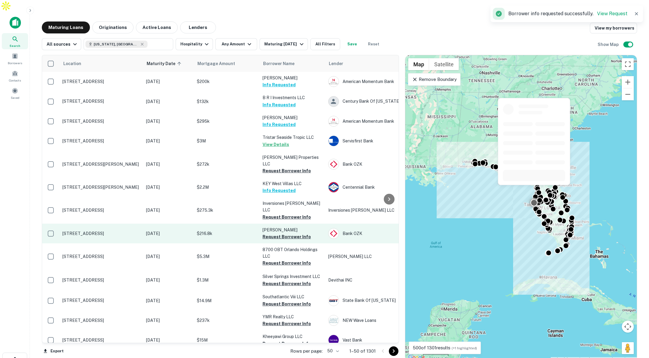
click at [291, 233] on button "Request Borrower Info" at bounding box center [287, 236] width 48 height 7
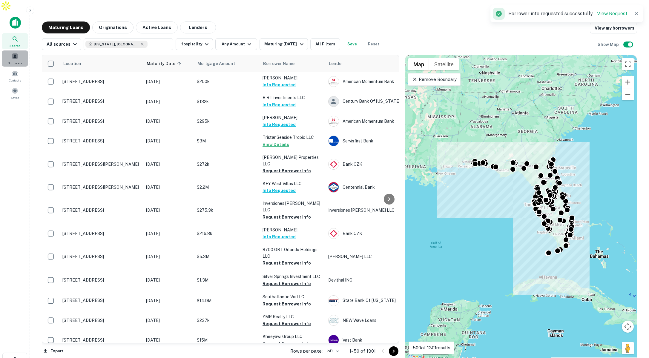
click at [18, 50] on div "Borrowers" at bounding box center [15, 58] width 26 height 16
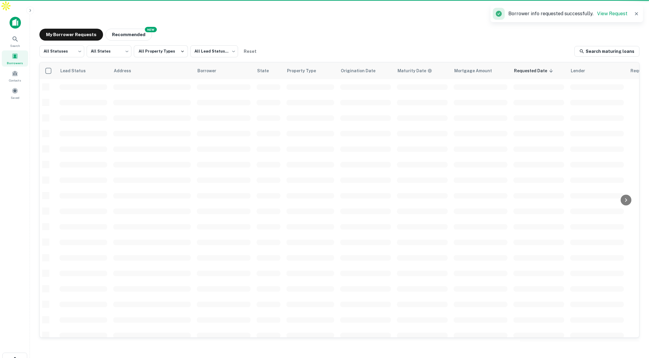
scroll to position [0, 0]
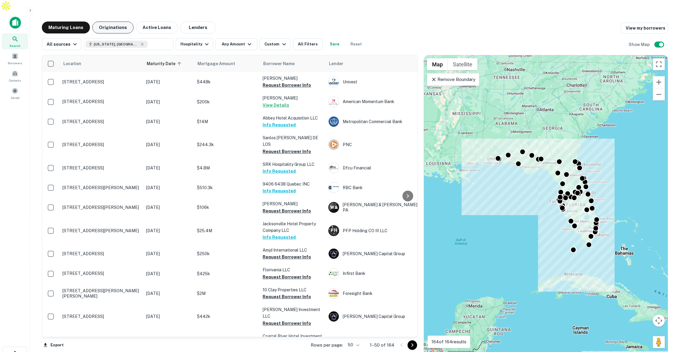
click at [117, 22] on button "Originations" at bounding box center [112, 28] width 41 height 12
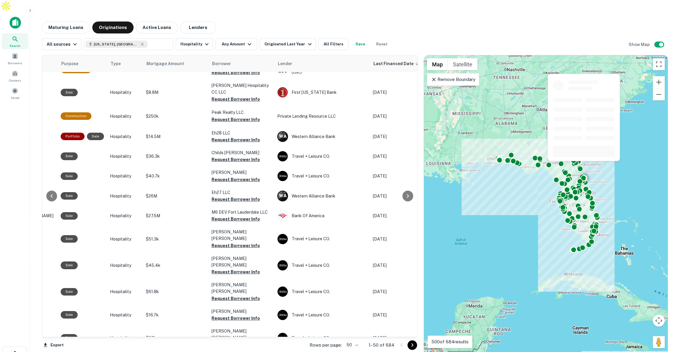
scroll to position [0, 85]
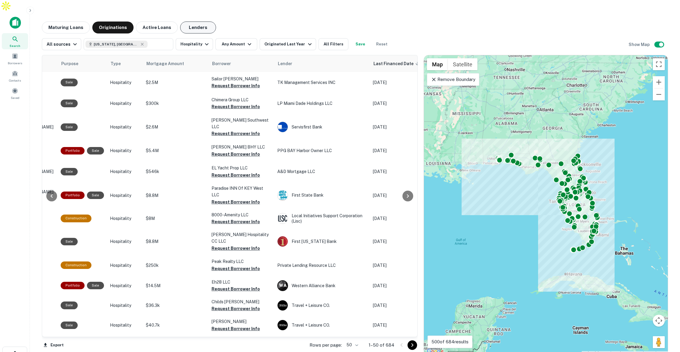
click at [187, 22] on button "Lenders" at bounding box center [198, 28] width 36 height 12
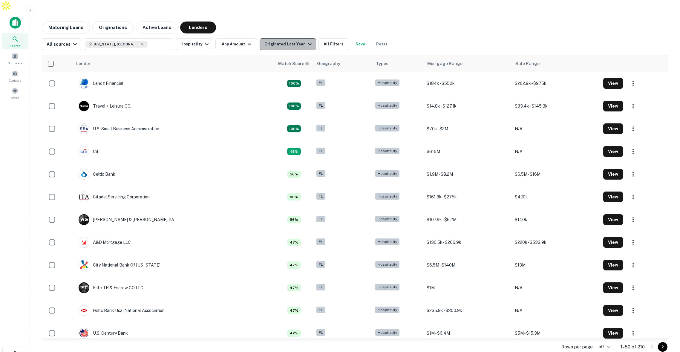
click at [288, 41] on div "Originated Last Year" at bounding box center [288, 44] width 49 height 7
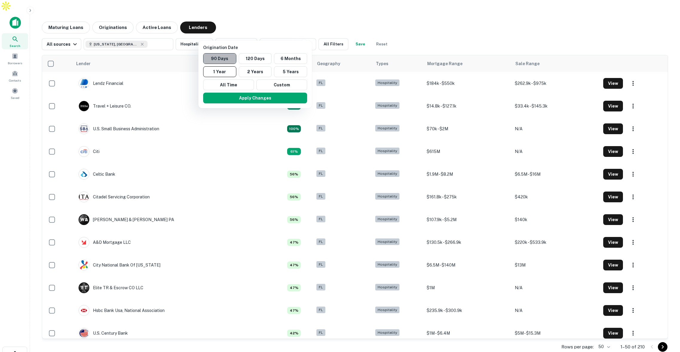
click at [219, 56] on button "90 Days" at bounding box center [219, 58] width 33 height 11
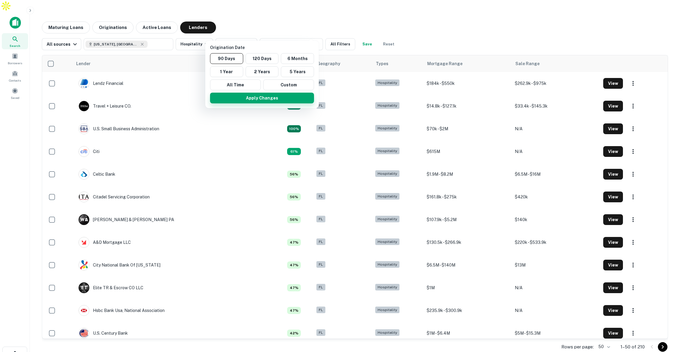
click at [258, 98] on button "Apply Changes" at bounding box center [262, 98] width 104 height 11
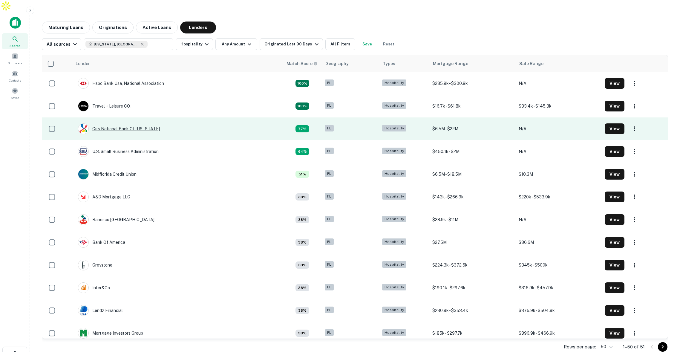
click at [128, 123] on div "City National Bank Of Florida" at bounding box center [119, 128] width 82 height 11
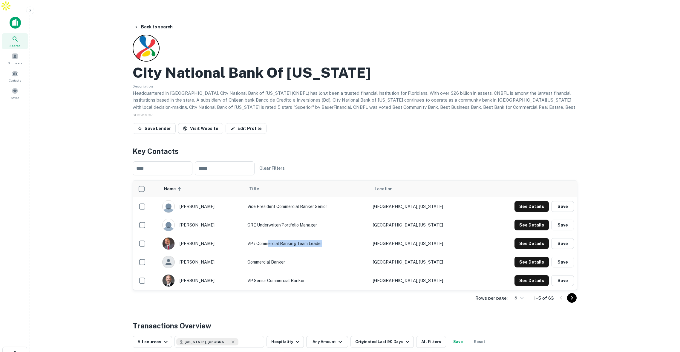
drag, startPoint x: 286, startPoint y: 233, endPoint x: 325, endPoint y: 241, distance: 40.5
click at [335, 239] on td "VP / Commercial Banking Team Leader" at bounding box center [306, 243] width 125 height 19
click at [317, 253] on td "Commercial Banker" at bounding box center [306, 262] width 125 height 19
click at [538, 212] on button "See Details" at bounding box center [531, 206] width 34 height 11
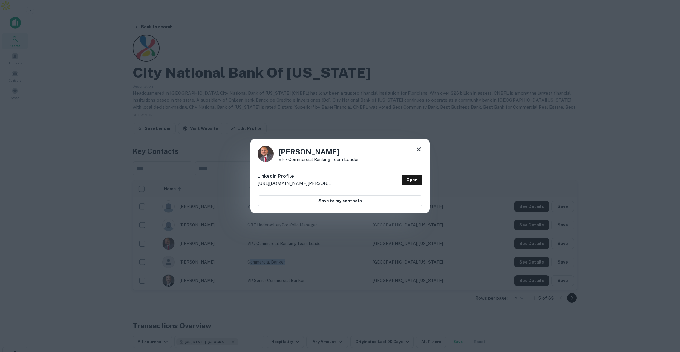
click at [417, 147] on icon at bounding box center [418, 149] width 7 height 7
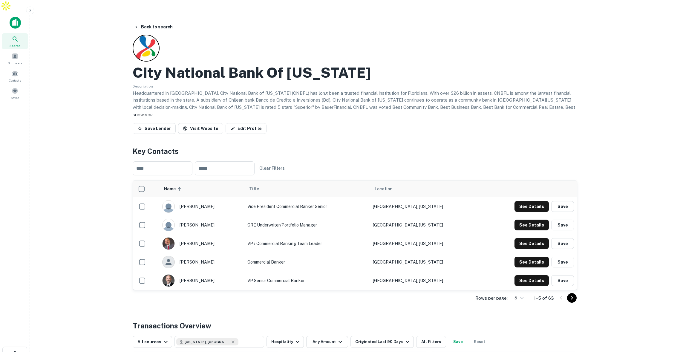
click at [148, 113] on span "SHOW MORE" at bounding box center [144, 115] width 22 height 4
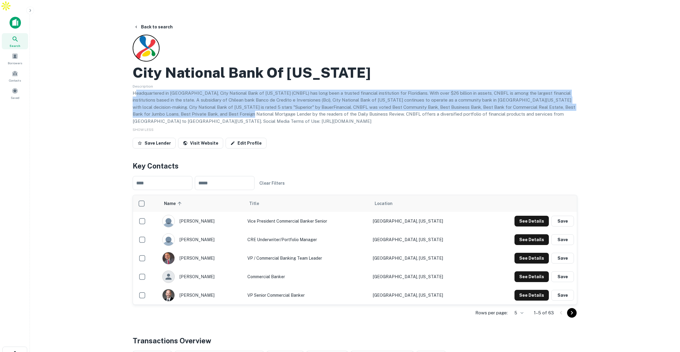
drag, startPoint x: 134, startPoint y: 81, endPoint x: 235, endPoint y: 105, distance: 103.1
click at [226, 100] on p "Headquartered in Miami, City National Bank of Florida (CNBFL) has long been a t…" at bounding box center [355, 107] width 445 height 35
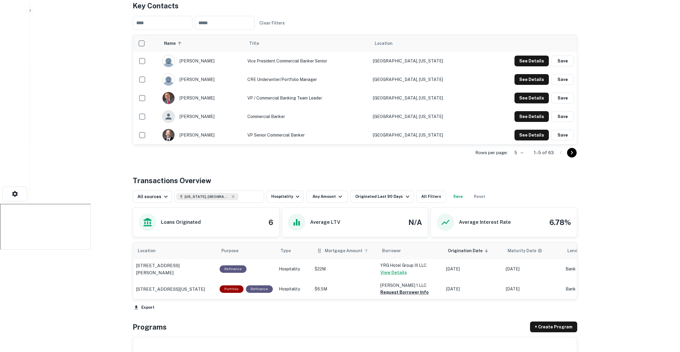
scroll to position [165, 0]
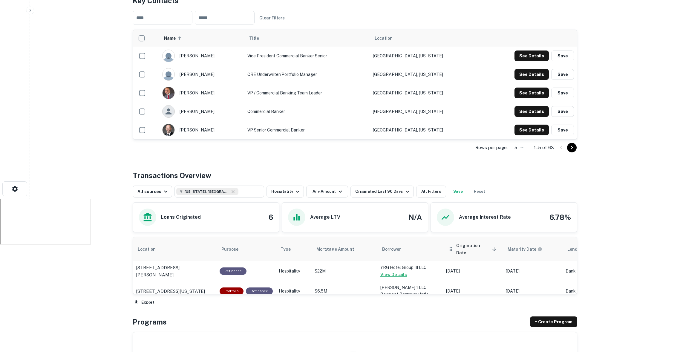
click at [474, 186] on button "Reset" at bounding box center [479, 192] width 19 height 12
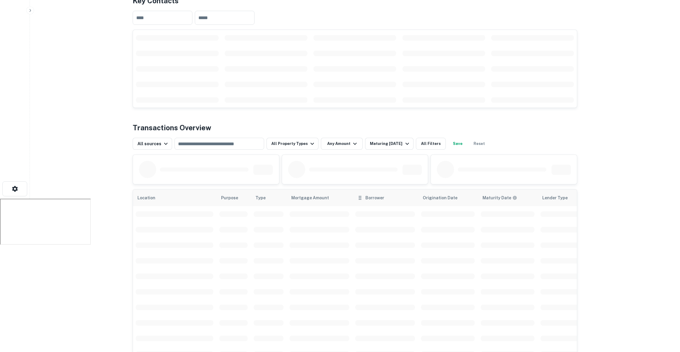
scroll to position [0, 1]
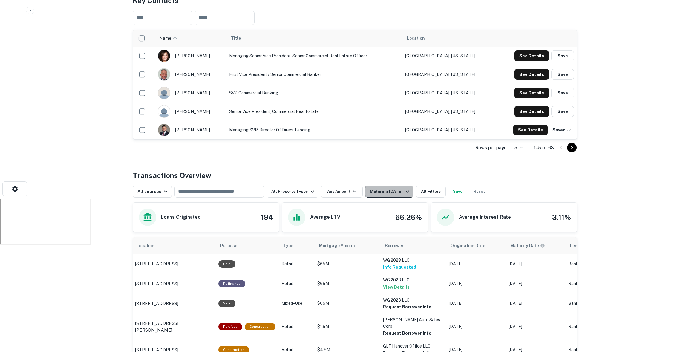
click at [395, 188] on div "Maturing In 1 Year" at bounding box center [390, 191] width 41 height 7
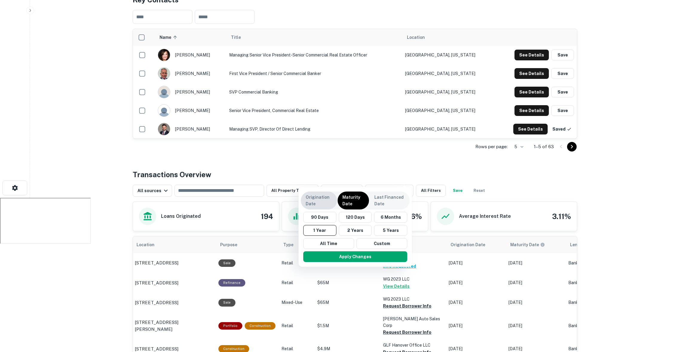
click at [315, 201] on p "Origination Date" at bounding box center [319, 200] width 27 height 13
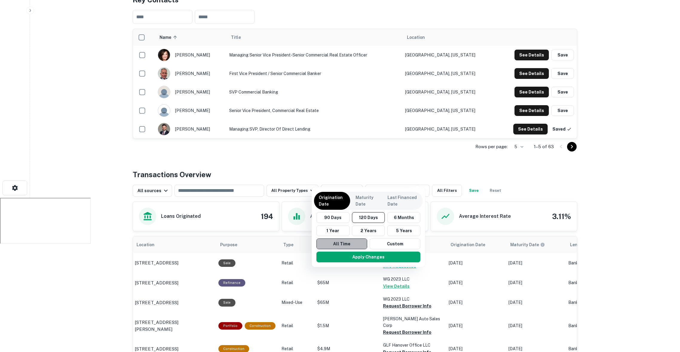
click at [327, 244] on button "All Time" at bounding box center [341, 243] width 51 height 11
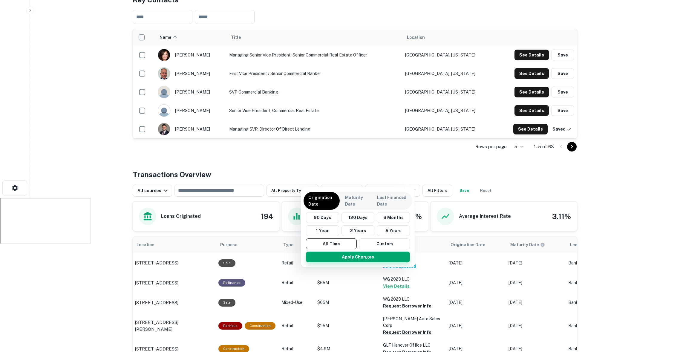
click at [343, 256] on button "Apply Changes" at bounding box center [358, 257] width 104 height 11
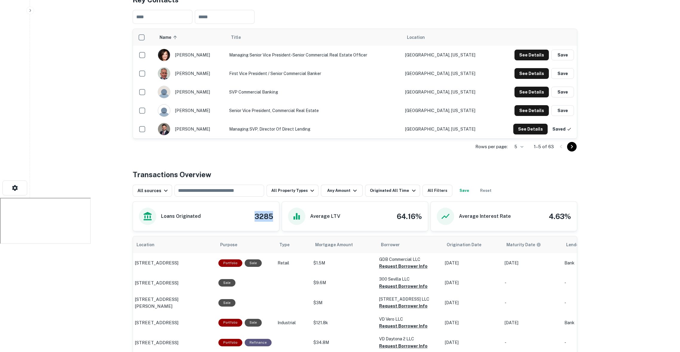
drag, startPoint x: 254, startPoint y: 204, endPoint x: 277, endPoint y: 204, distance: 22.7
click at [277, 204] on div "Loans Originated 3285" at bounding box center [206, 216] width 146 height 29
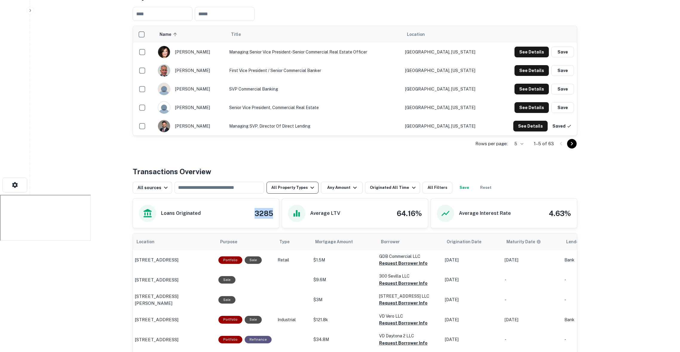
scroll to position [165, 0]
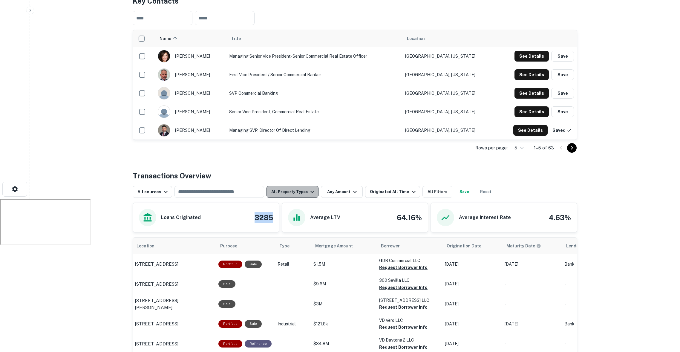
click at [298, 186] on button "All Property Types" at bounding box center [292, 192] width 52 height 12
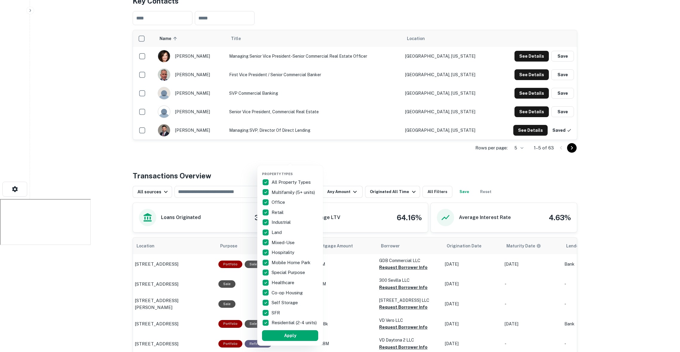
click at [373, 179] on div at bounding box center [340, 176] width 680 height 352
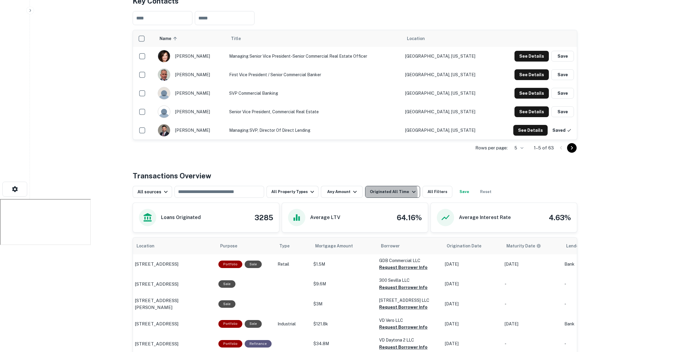
click at [384, 188] on div "Originated All Time" at bounding box center [393, 191] width 47 height 7
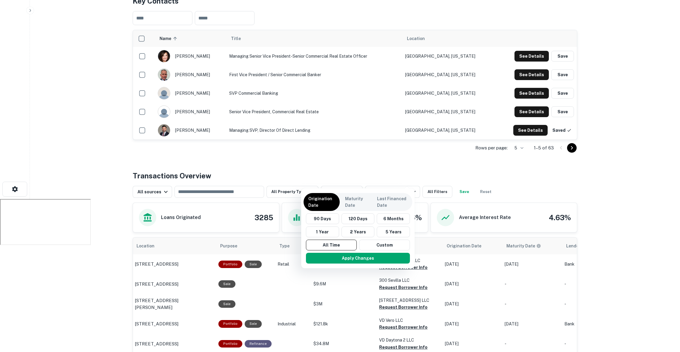
click at [364, 158] on div at bounding box center [340, 176] width 680 height 352
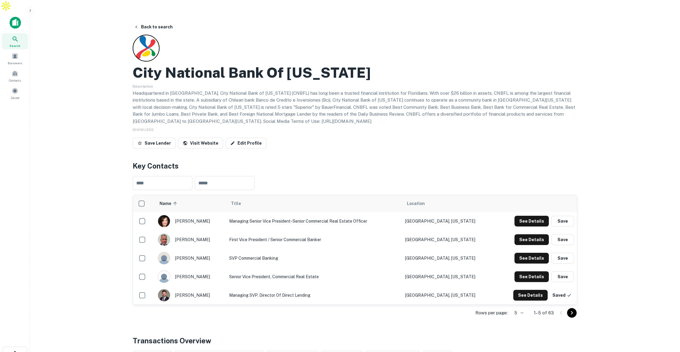
scroll to position [1, 0]
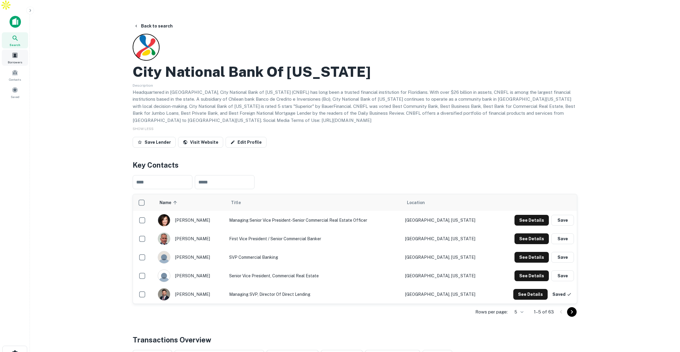
click at [17, 52] on span at bounding box center [15, 55] width 7 height 7
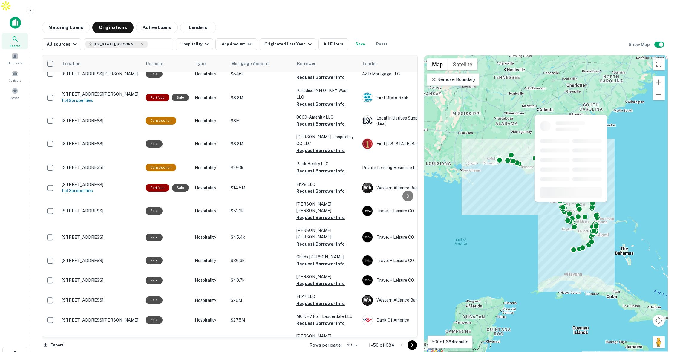
scroll to position [98, 1]
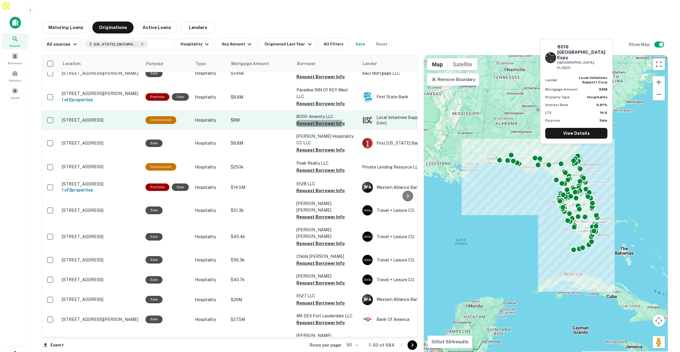
click at [310, 120] on button "Request Borrower Info" at bounding box center [320, 123] width 48 height 7
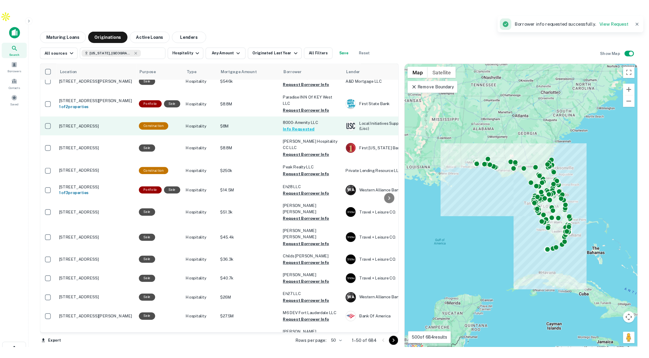
scroll to position [98, 1]
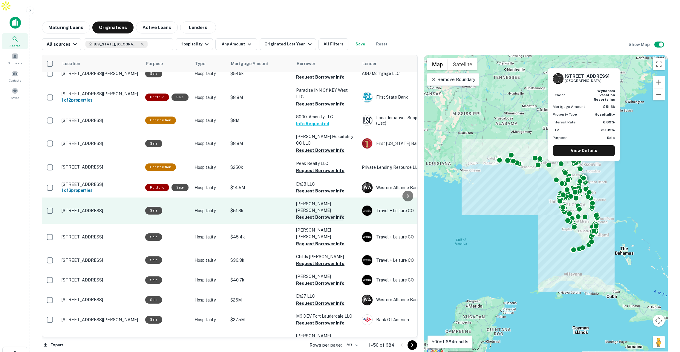
click at [310, 214] on button "Request Borrower Info" at bounding box center [320, 217] width 48 height 7
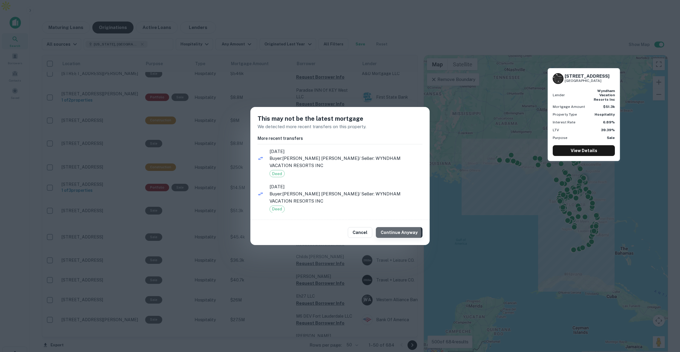
click at [398, 233] on button "Continue Anyway" at bounding box center [399, 232] width 47 height 11
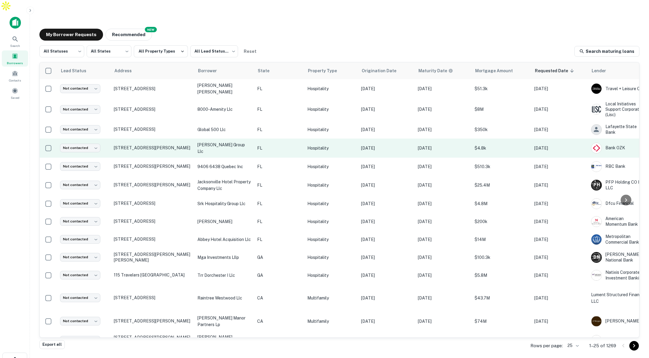
click at [277, 145] on p "FL" at bounding box center [279, 148] width 44 height 7
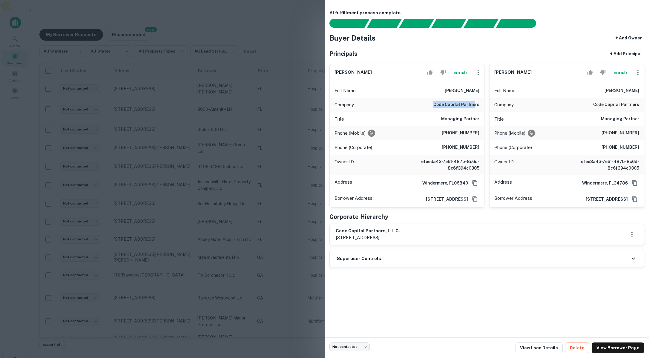
drag, startPoint x: 468, startPoint y: 104, endPoint x: 474, endPoint y: 104, distance: 6.9
click at [474, 104] on div "Company code capital partners" at bounding box center [407, 105] width 154 height 14
drag, startPoint x: 453, startPoint y: 129, endPoint x: 478, endPoint y: 131, distance: 25.7
click at [478, 130] on div "Phone (Mobile) [PHONE_NUMBER]" at bounding box center [407, 133] width 154 height 14
click at [299, 72] on div at bounding box center [324, 179] width 649 height 358
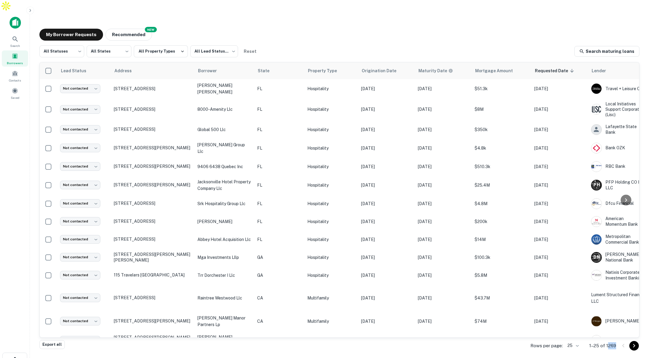
drag, startPoint x: 608, startPoint y: 333, endPoint x: 589, endPoint y: 336, distance: 18.6
click at [615, 342] on p "1–25 of 1269" at bounding box center [602, 345] width 27 height 7
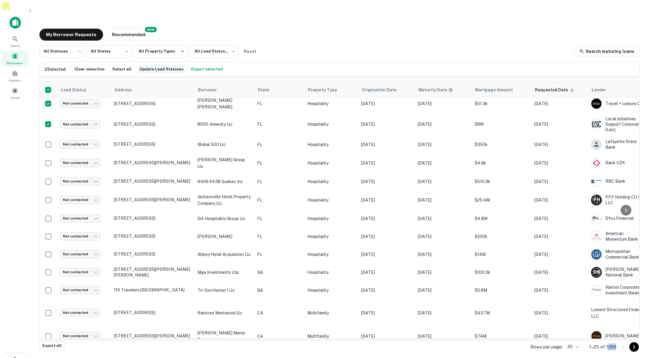
scroll to position [5, 0]
click at [130, 29] on button "Recommended" at bounding box center [128, 35] width 47 height 12
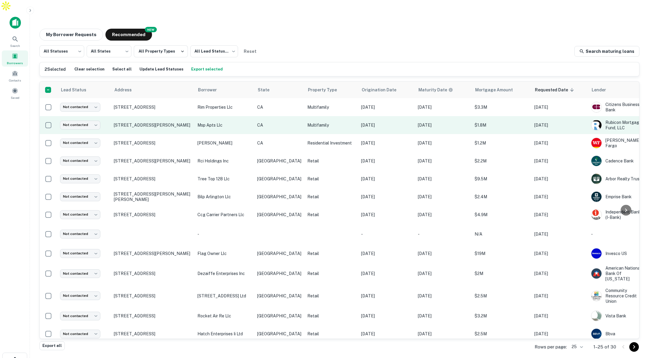
click at [245, 122] on p "msp apts llc" at bounding box center [224, 125] width 54 height 7
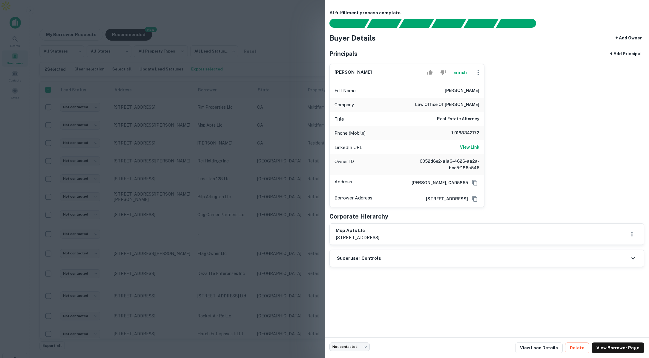
click at [285, 60] on div at bounding box center [324, 179] width 649 height 358
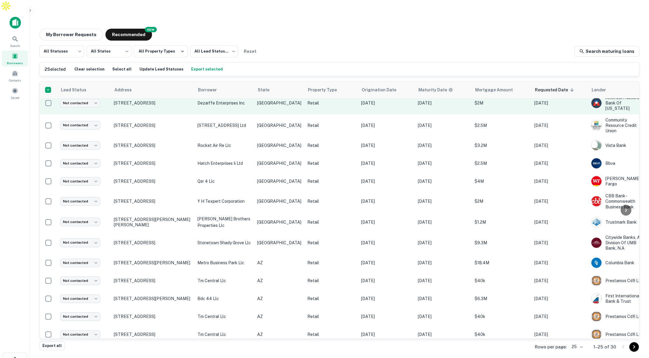
scroll to position [174, 0]
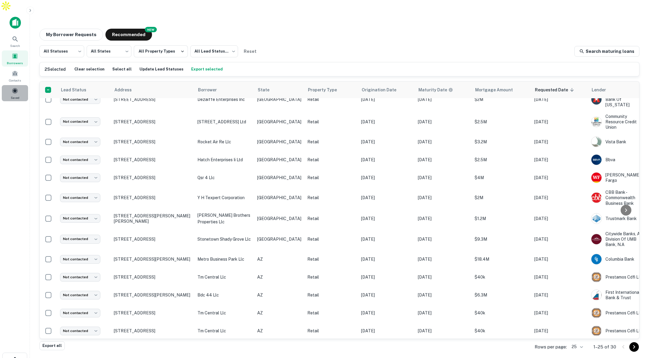
click at [16, 88] on span at bounding box center [15, 91] width 7 height 7
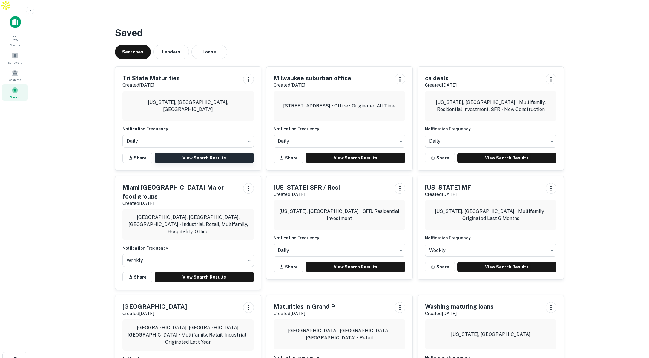
scroll to position [1, 0]
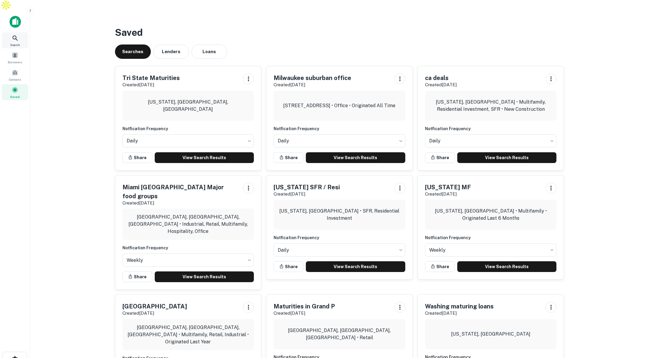
click at [17, 32] on div "Search" at bounding box center [15, 40] width 26 height 16
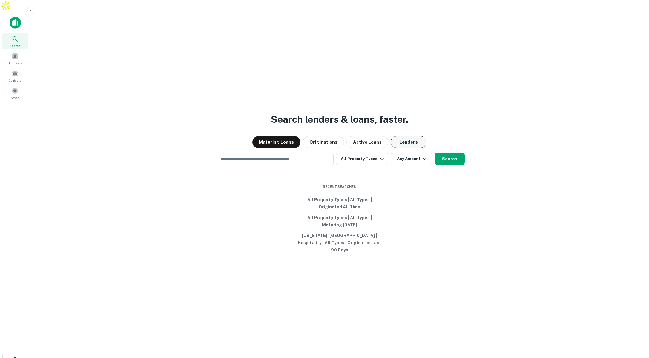
click at [404, 136] on button "Lenders" at bounding box center [409, 142] width 36 height 12
click at [306, 156] on input "text" at bounding box center [274, 159] width 114 height 7
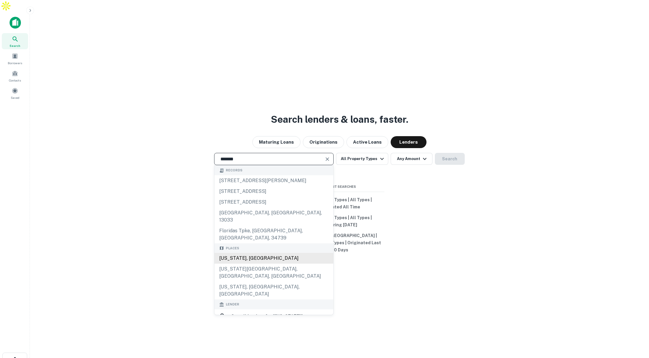
click at [256, 253] on div "[US_STATE], [GEOGRAPHIC_DATA]" at bounding box center [274, 258] width 119 height 11
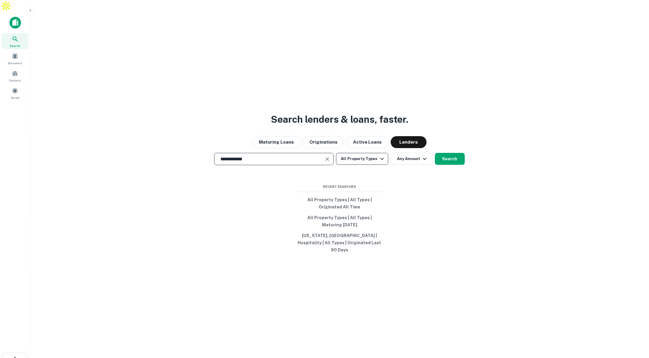
type input "**********"
click at [364, 153] on button "All Property Types" at bounding box center [362, 159] width 52 height 12
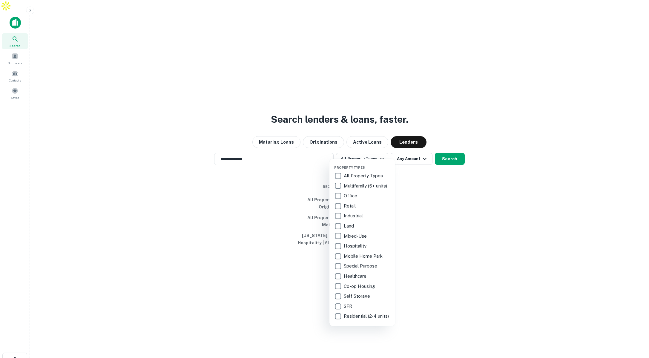
click at [298, 183] on div at bounding box center [324, 179] width 649 height 358
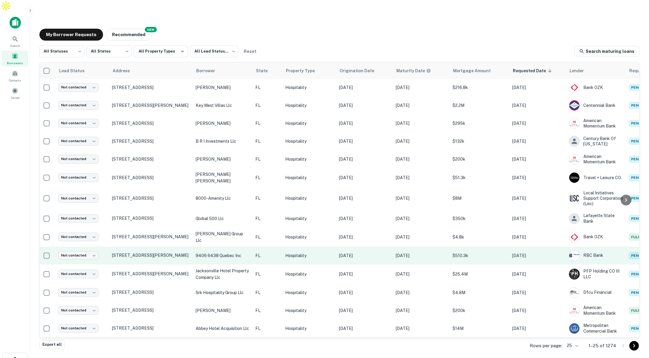
scroll to position [1, 0]
